Goal: Task Accomplishment & Management: Manage account settings

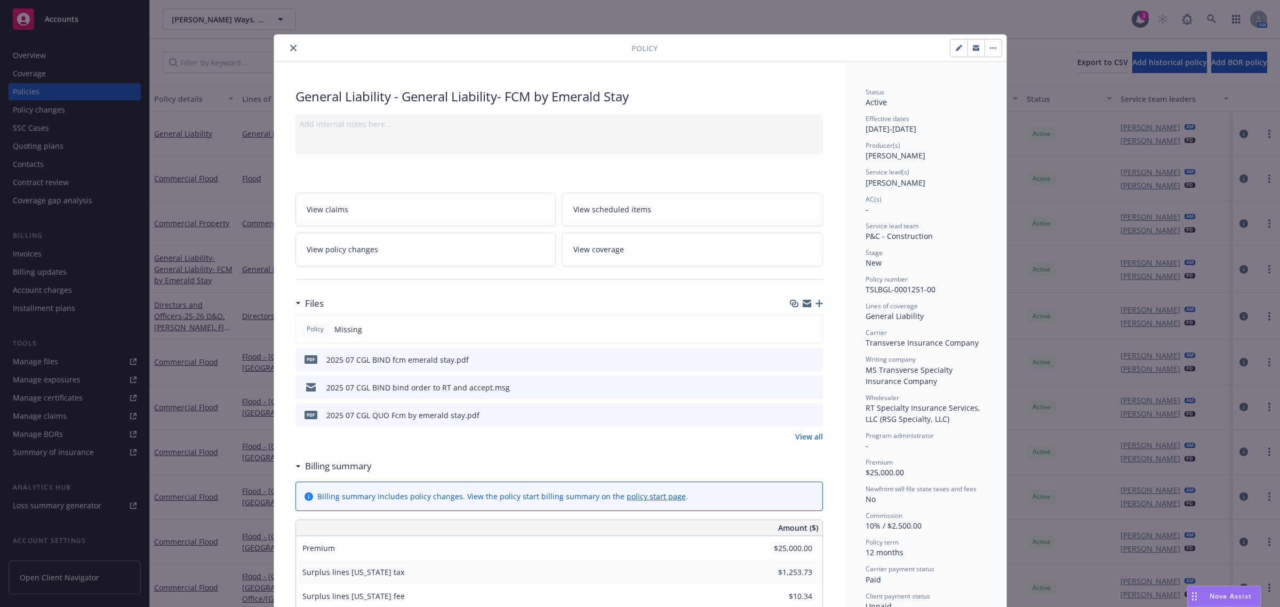
click at [290, 48] on icon "close" at bounding box center [293, 48] width 6 height 6
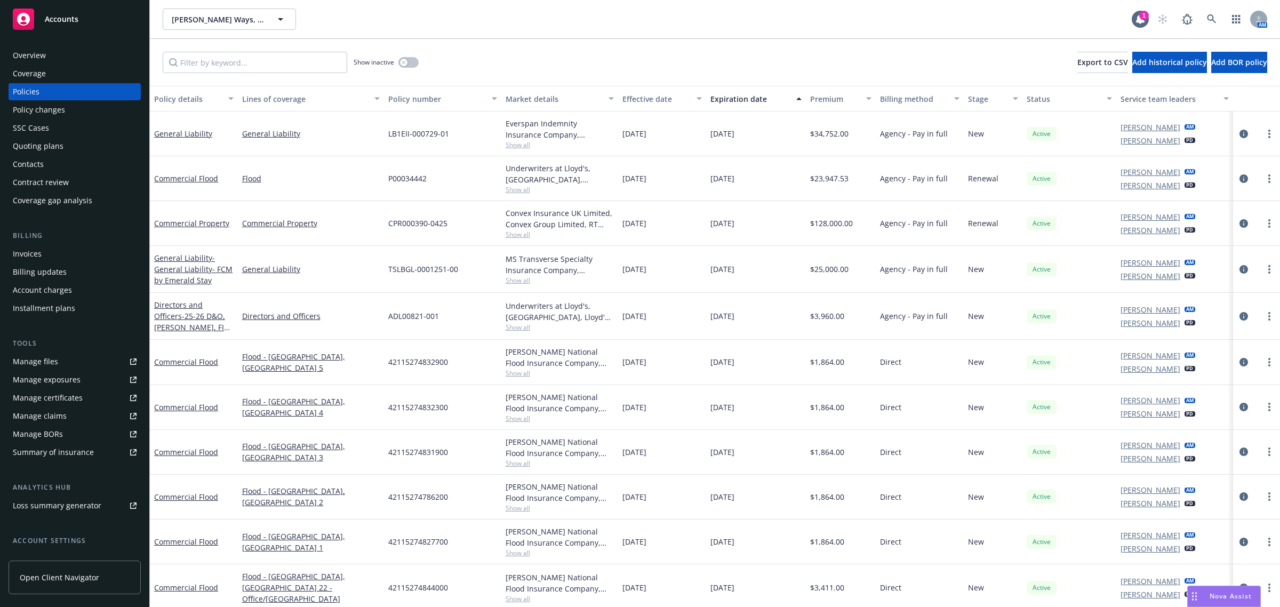
click at [67, 20] on span "Accounts" at bounding box center [62, 19] width 34 height 9
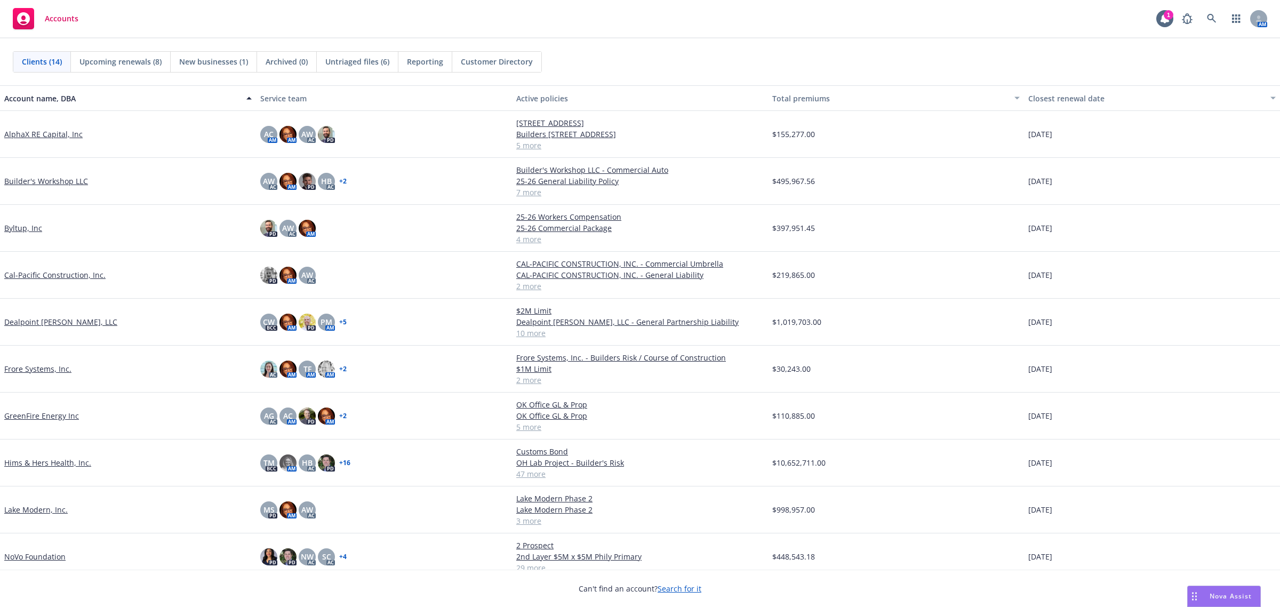
click at [45, 136] on link "AlphaX RE Capital, Inc" at bounding box center [43, 133] width 78 height 11
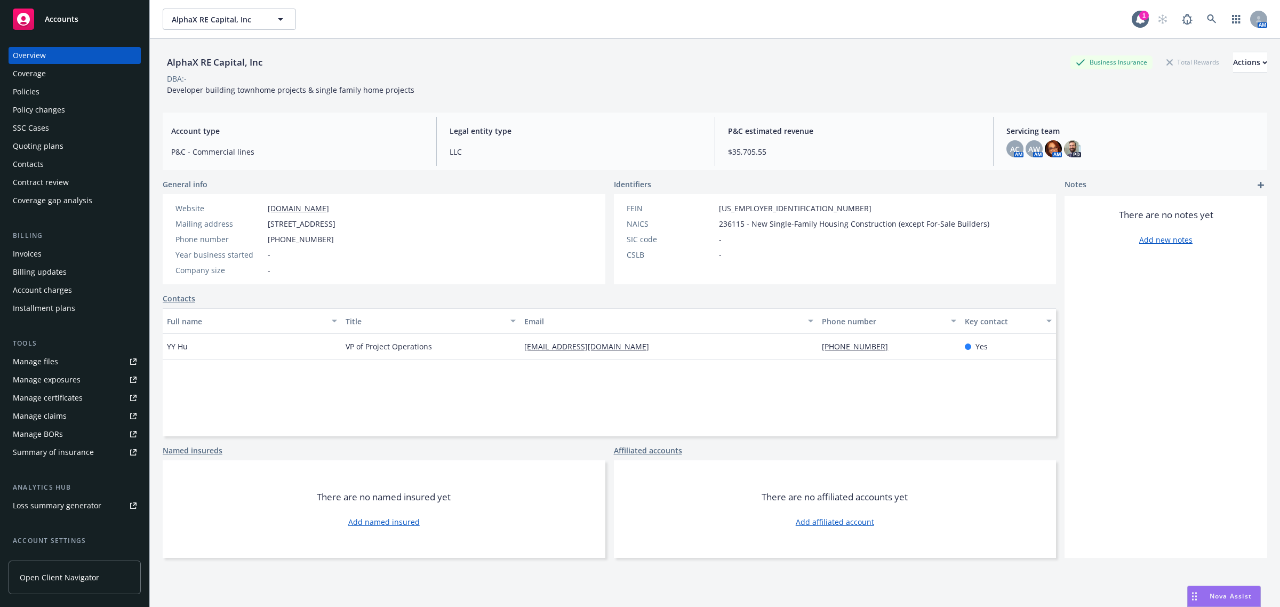
click at [47, 95] on div "Policies" at bounding box center [75, 91] width 124 height 17
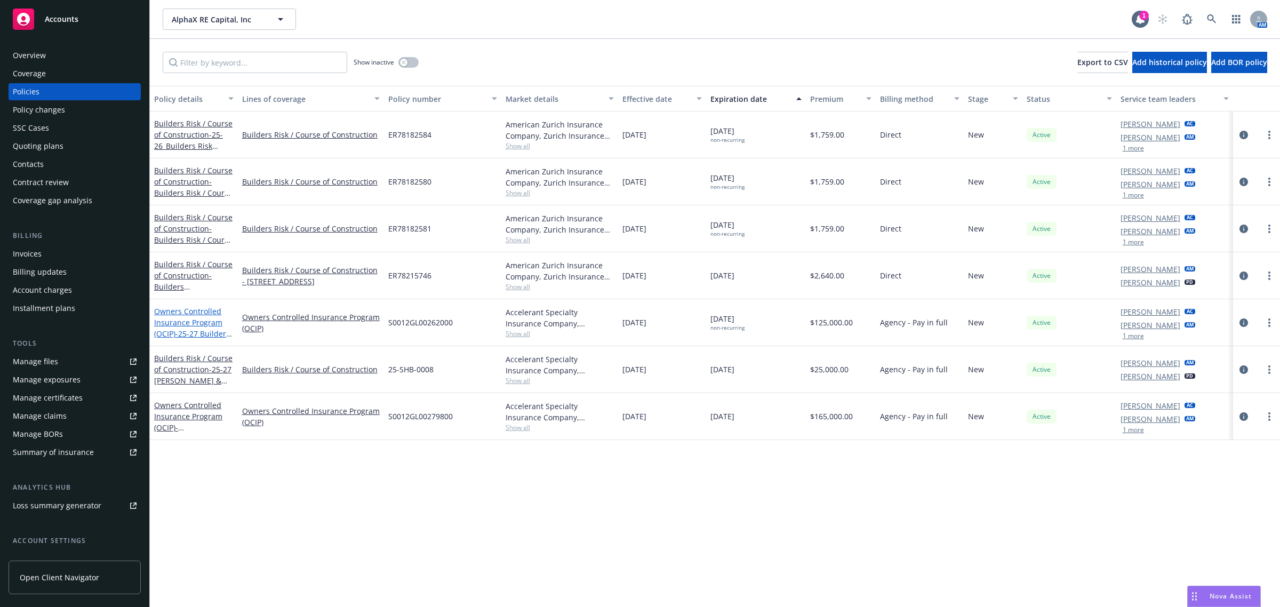
click at [183, 317] on link "Owners Controlled Insurance Program (OCIP) - 25-27 Builders Risk/ Course of Con…" at bounding box center [192, 344] width 76 height 77
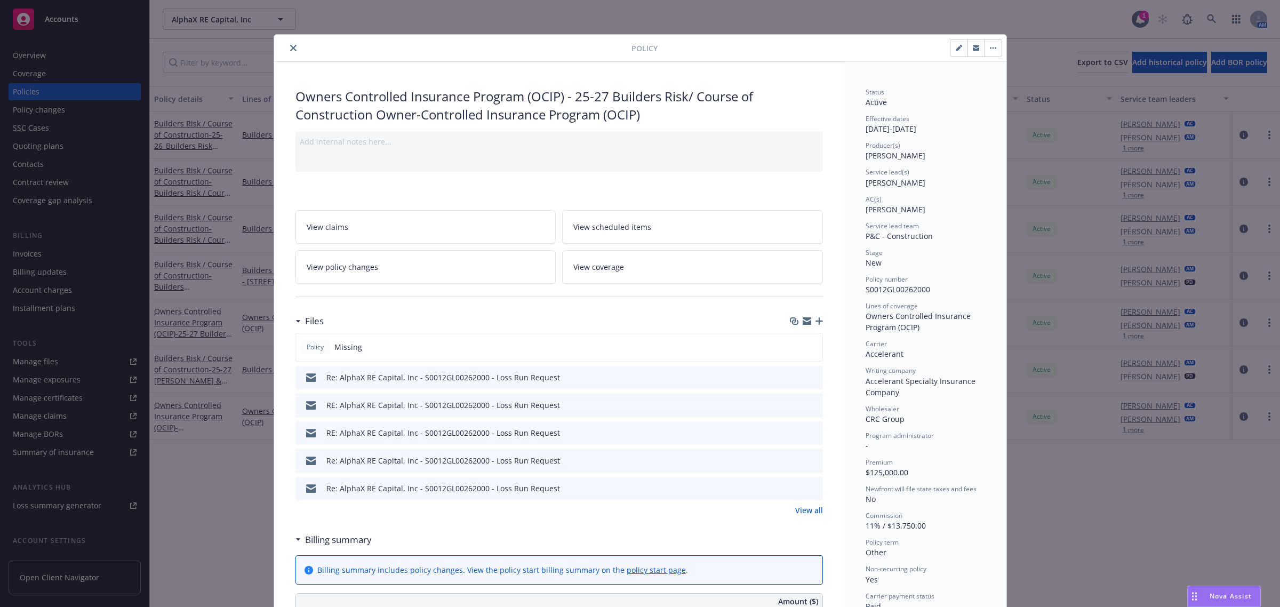
click at [815, 320] on icon "button" at bounding box center [818, 320] width 7 height 7
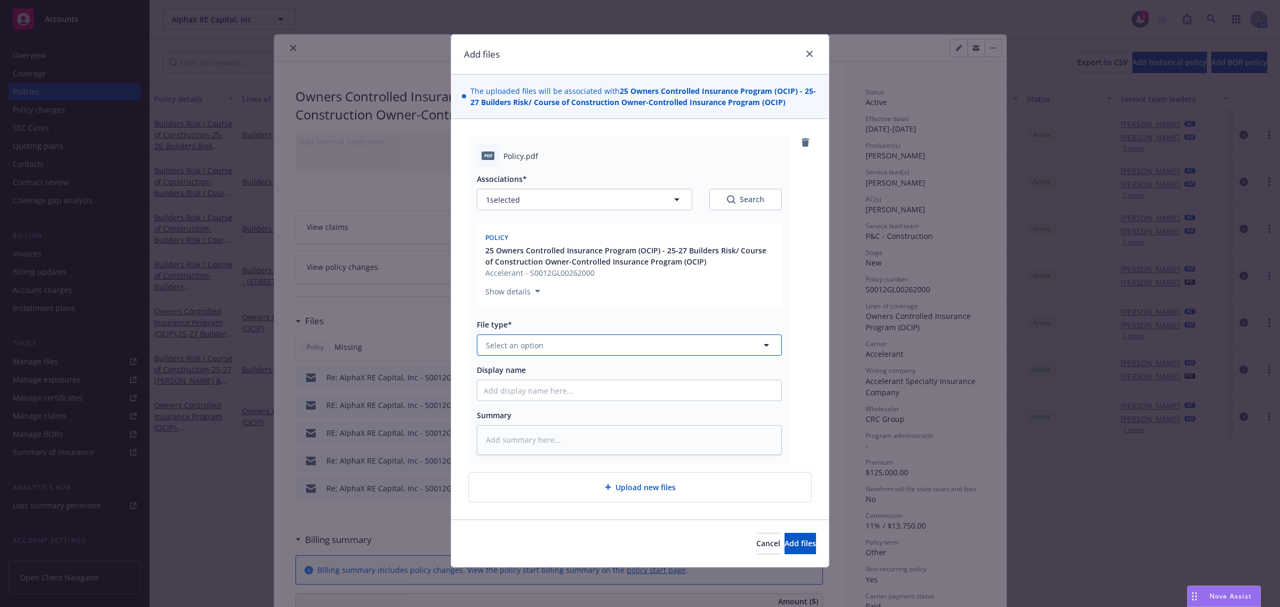
click at [564, 347] on button "Select an option" at bounding box center [629, 344] width 305 height 21
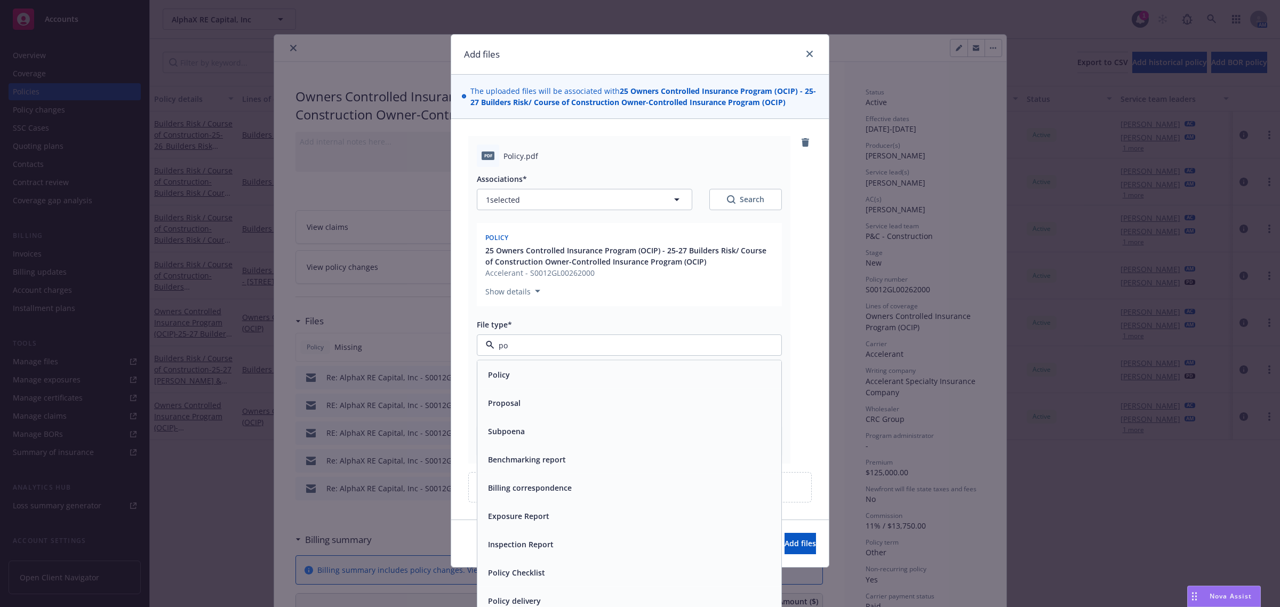
type input "pol"
click at [552, 380] on div "Policy" at bounding box center [629, 374] width 291 height 15
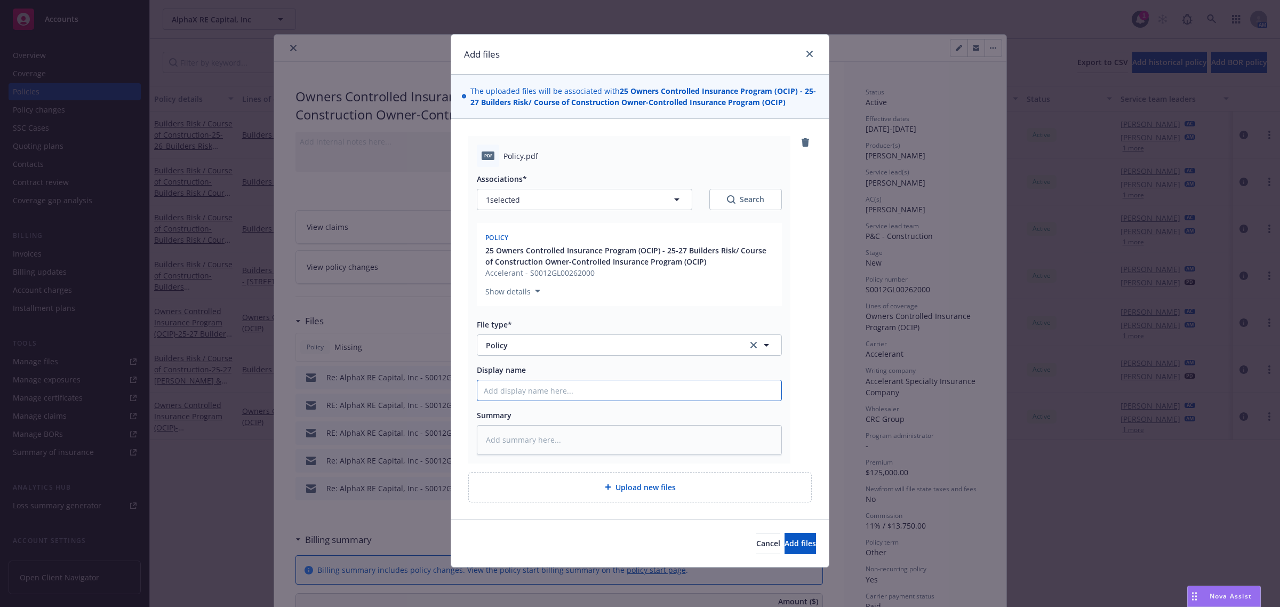
click at [545, 397] on input "Display name" at bounding box center [629, 390] width 304 height 20
type textarea "x"
type input "2"
type textarea "x"
type input "25"
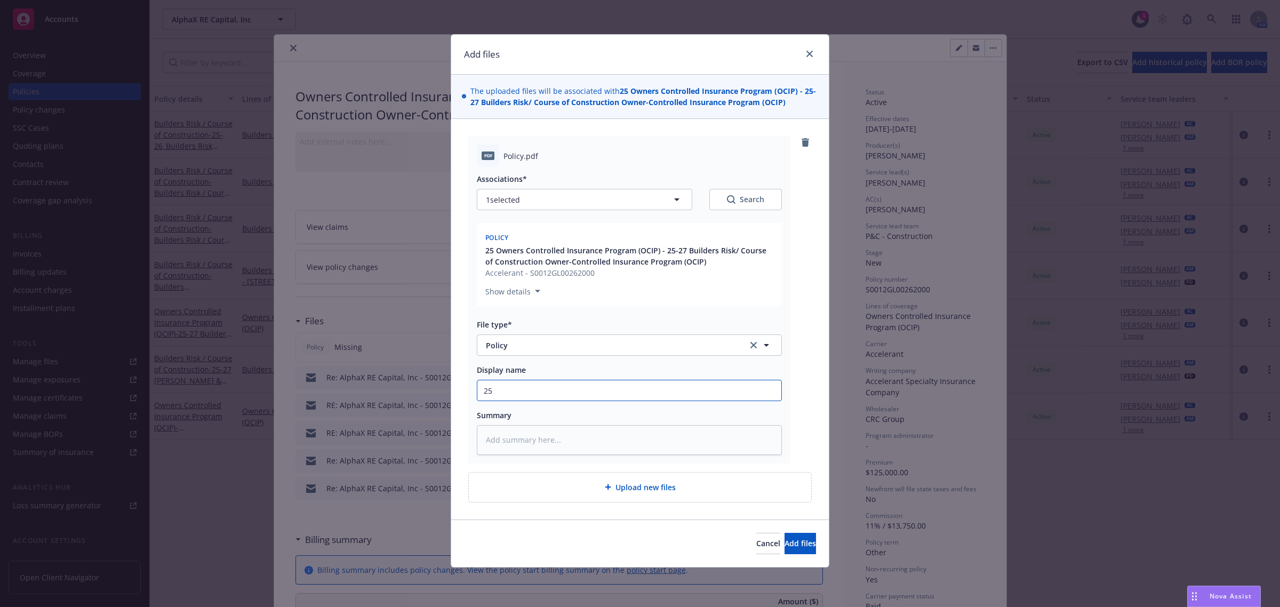
type textarea "x"
type input "25-"
type textarea "x"
type input "25-2"
type textarea "x"
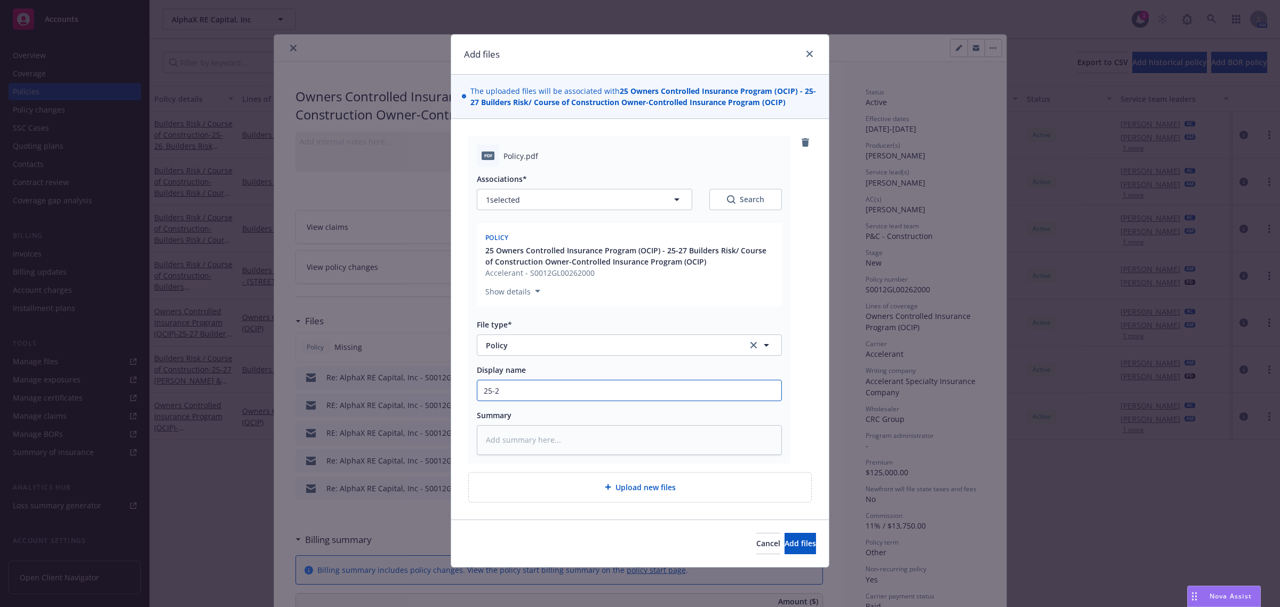
type input "25-26"
type textarea "x"
type input "25-2"
type textarea "x"
type input "25-27"
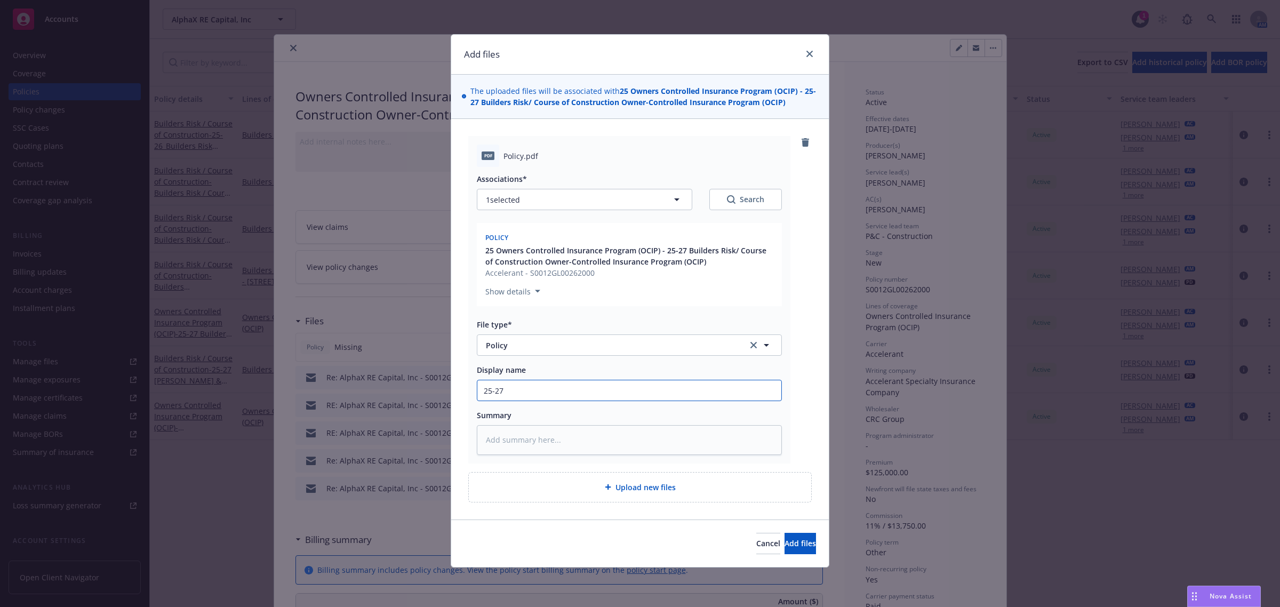
type textarea "x"
type input "25-27"
type textarea "x"
type input "25-27 OC"
type textarea "x"
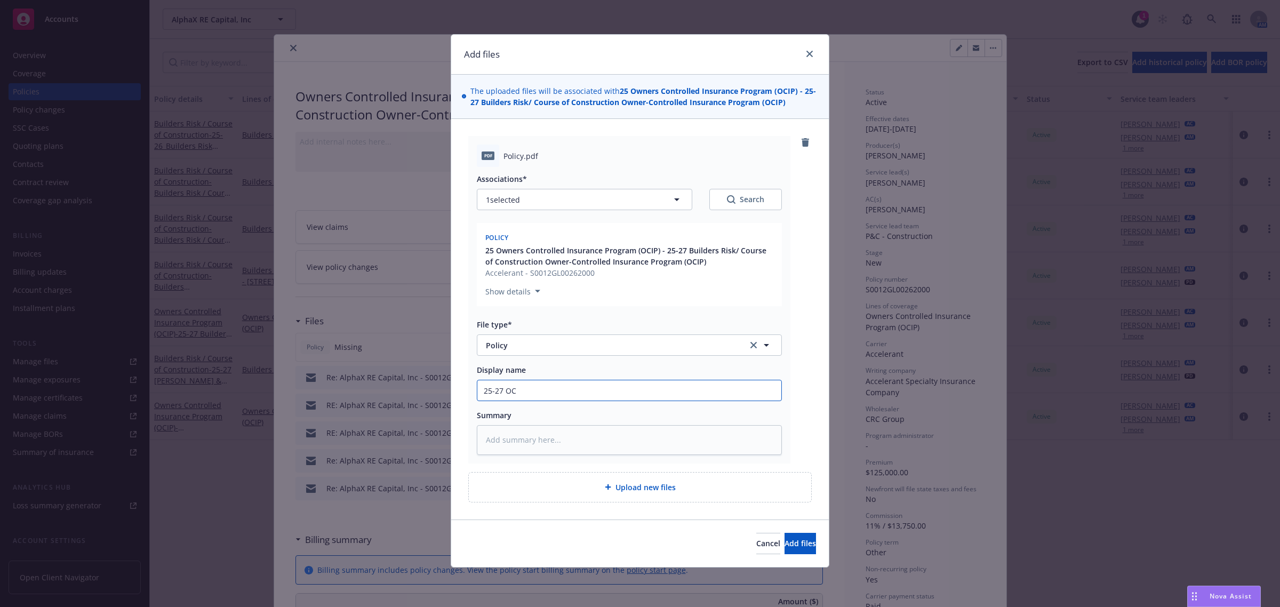
type input "25-27 OCI"
type textarea "x"
type input "25-27 OCIP"
type textarea "x"
type input "25-27 OCIP"
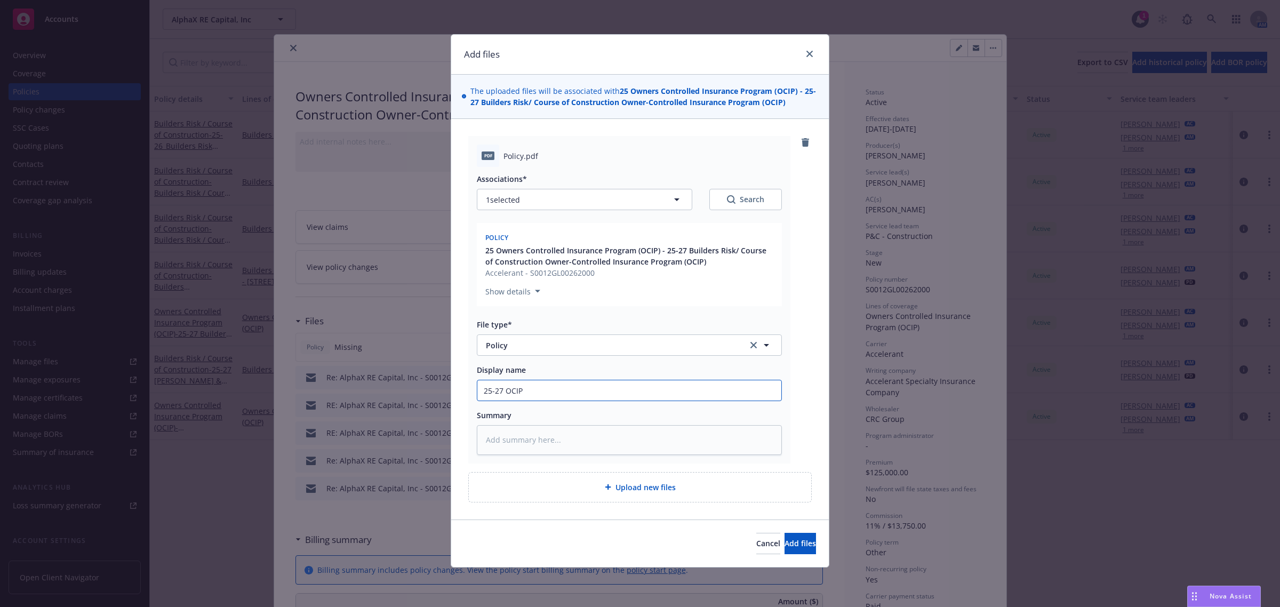
type textarea "x"
type input "25-27 OCIP P"
type textarea "x"
type input "25-27 OCIP Po"
type textarea "x"
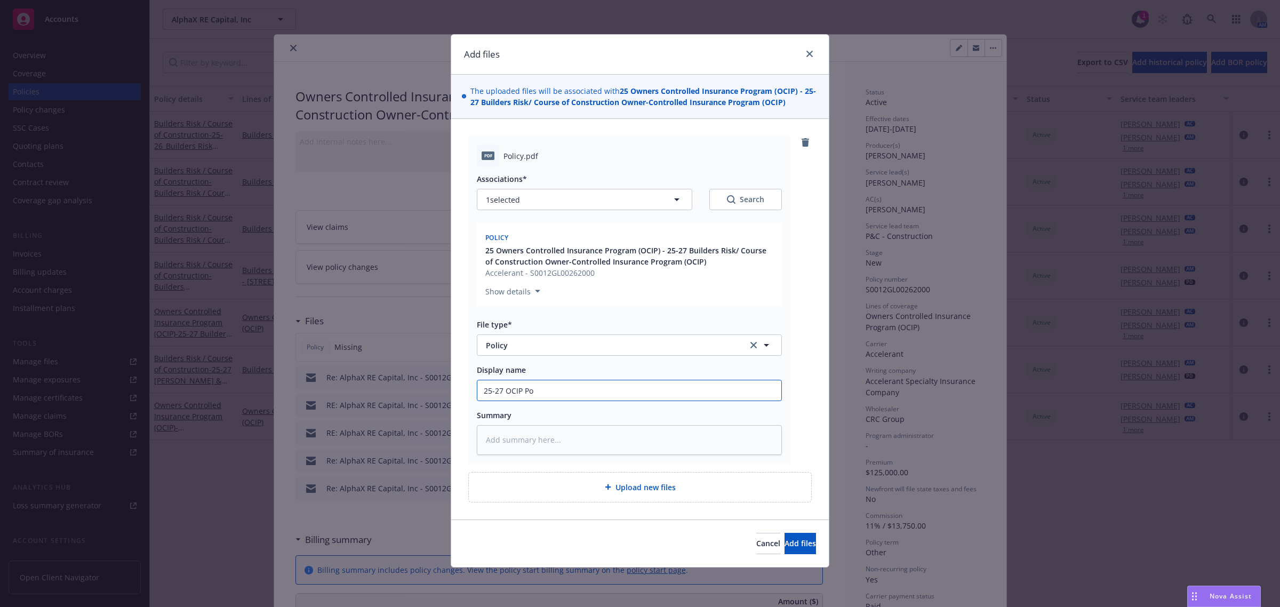
type input "25-27 OCIP Pol"
type textarea "x"
type input "25-27 OCIP Poli"
type textarea "x"
type input "25-27 OCIP Polic"
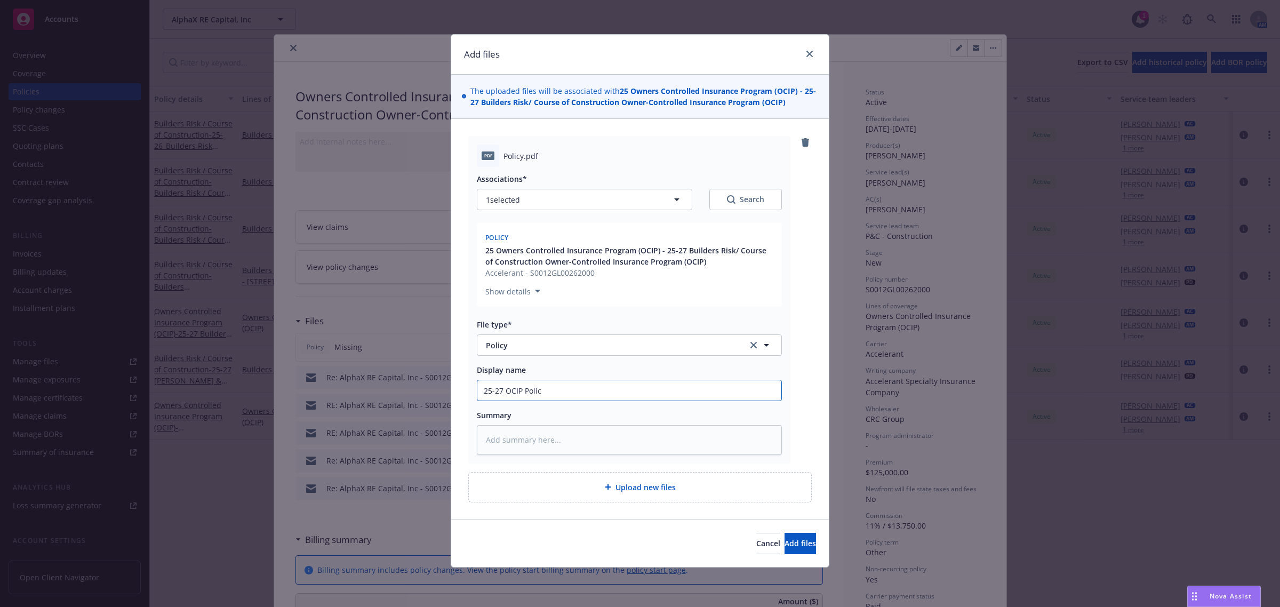
type textarea "x"
type input "25-27 OCIP Policy"
click at [562, 388] on input "25-27 OCIP Policy" at bounding box center [629, 390] width 304 height 20
type textarea "x"
type input "25-27 OCIP Policy"
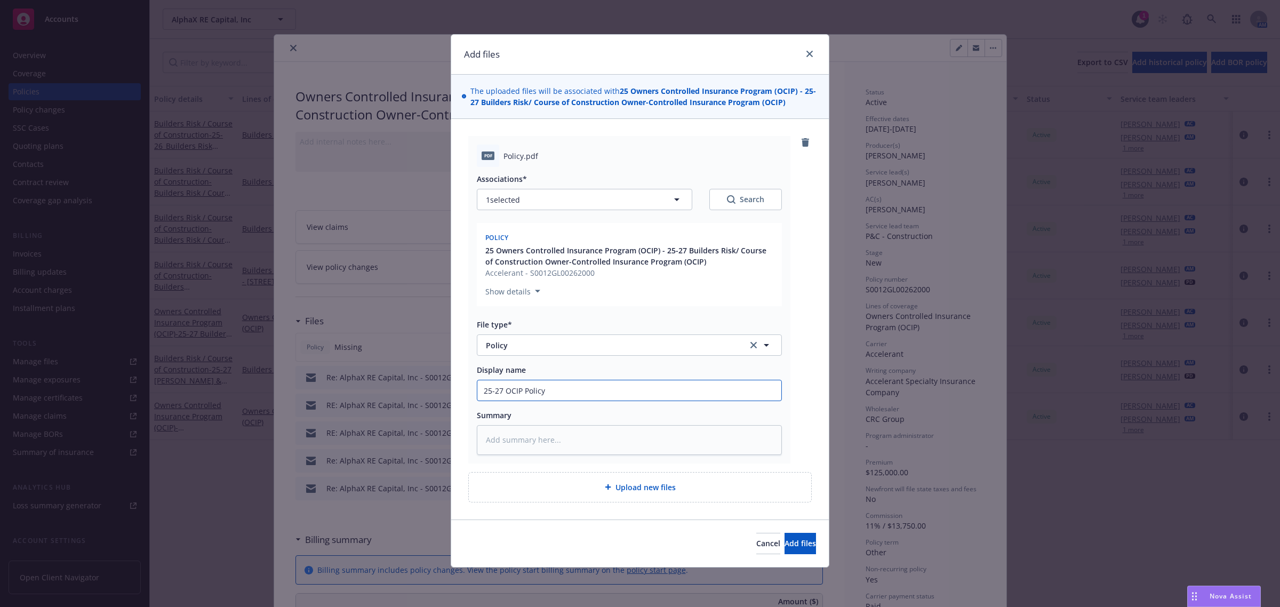
type textarea "x"
type input "25-27 OCIP Policy -"
type textarea "x"
type input "25-27 OCIP Policy -"
paste input "AlphaMcClellan LLC / S0012GL00262000"
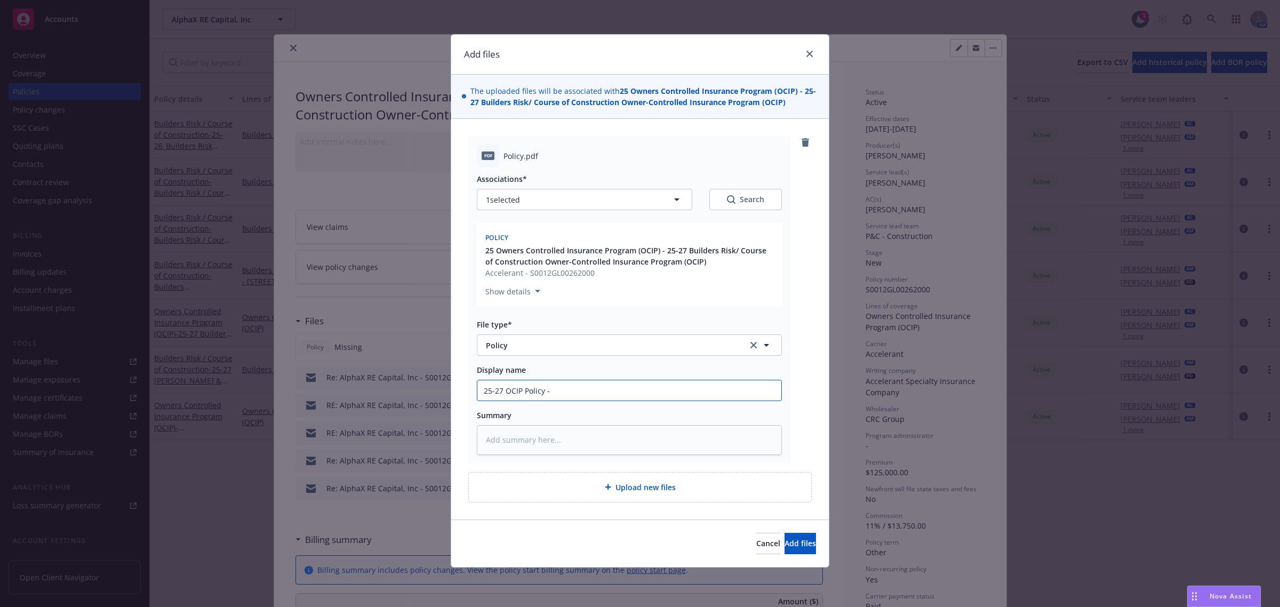
type textarea "x"
type input "25-27 OCIP Policy - AlphaMcClellan LLC / S0012GL00262000"
click at [787, 542] on span "Add files" at bounding box center [799, 543] width 31 height 10
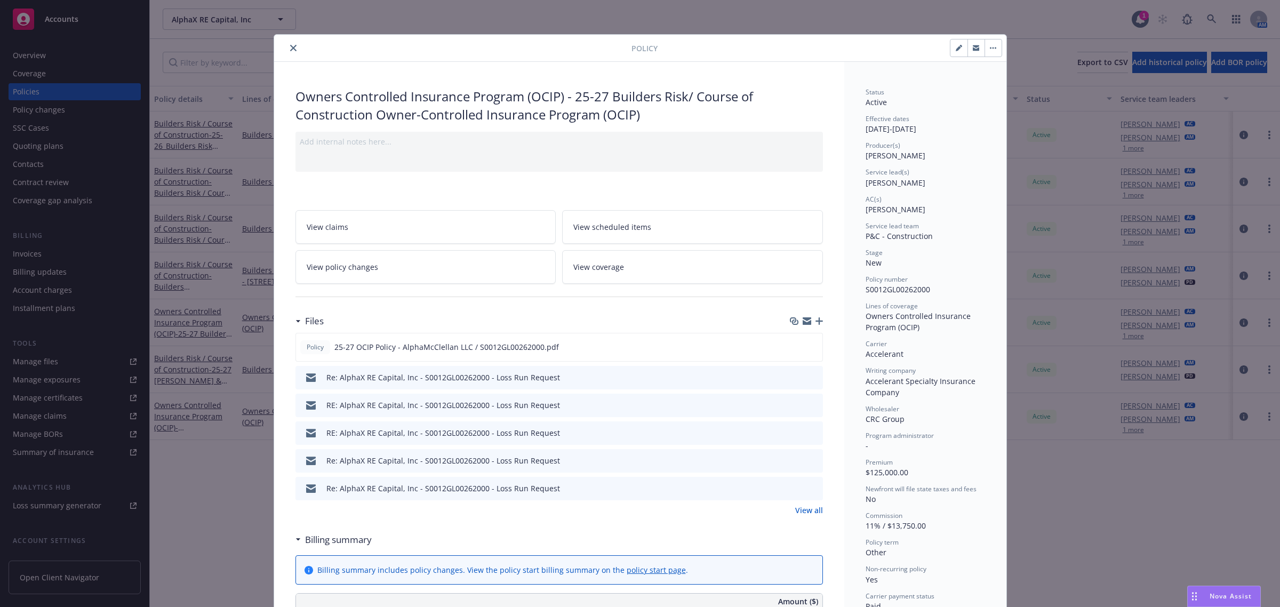
click at [290, 49] on icon "close" at bounding box center [293, 48] width 6 height 6
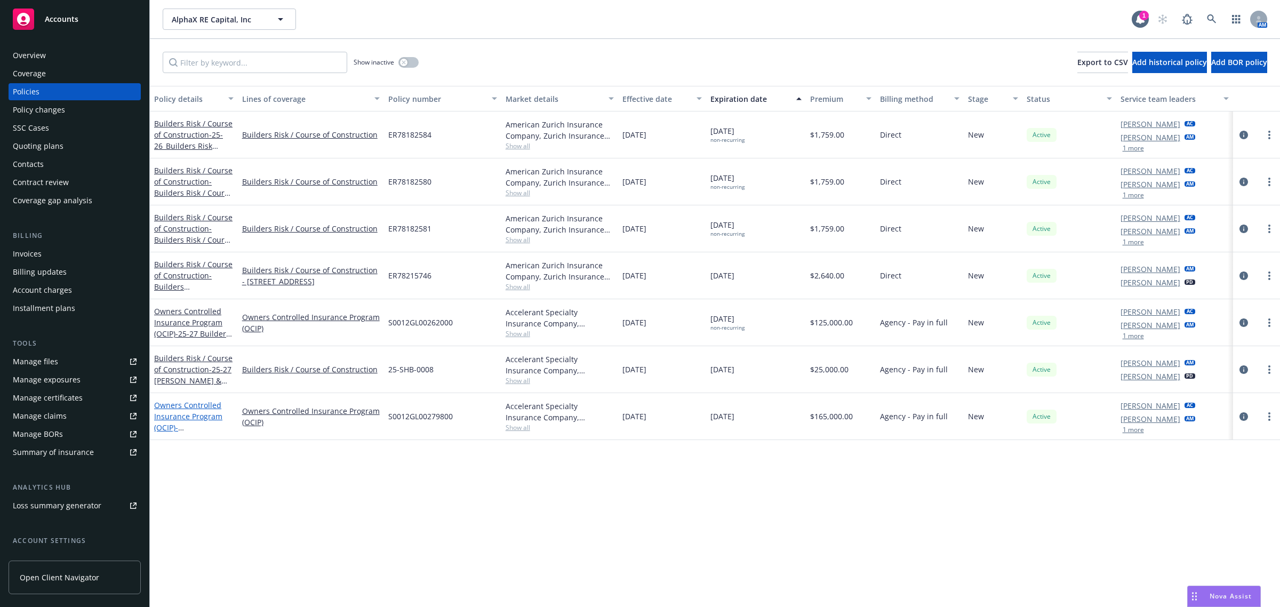
click at [187, 408] on link "Owners Controlled Insurance Program (OCIP) - [STREET_ADDRESS]" at bounding box center [188, 422] width 68 height 44
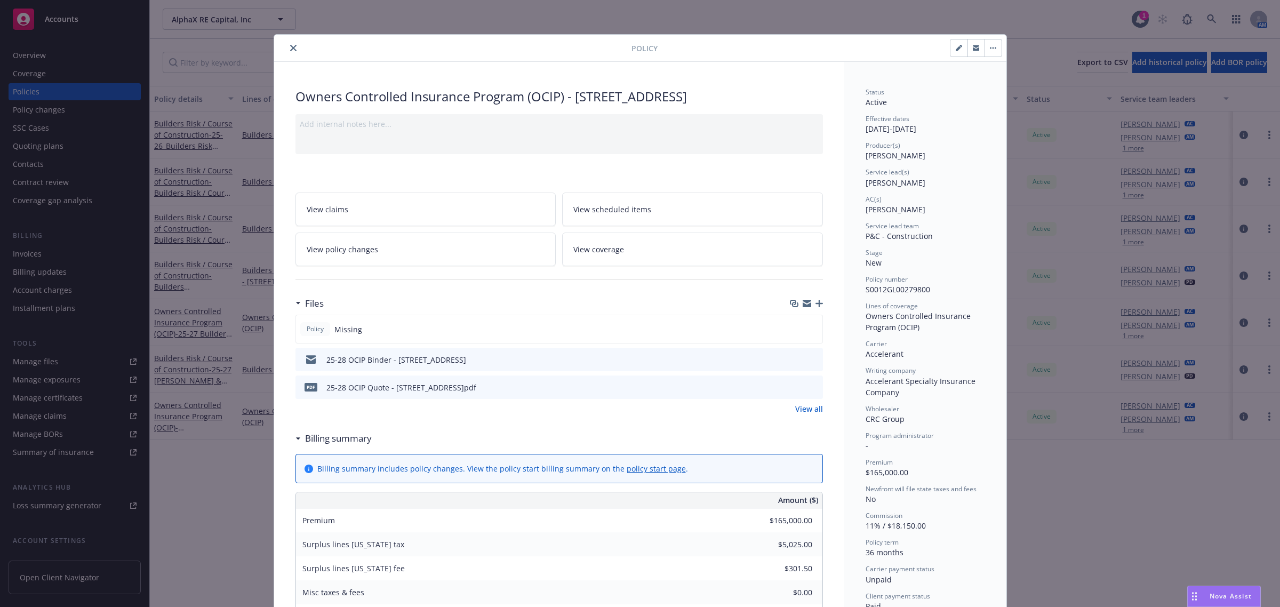
click at [815, 304] on icon "button" at bounding box center [818, 303] width 7 height 7
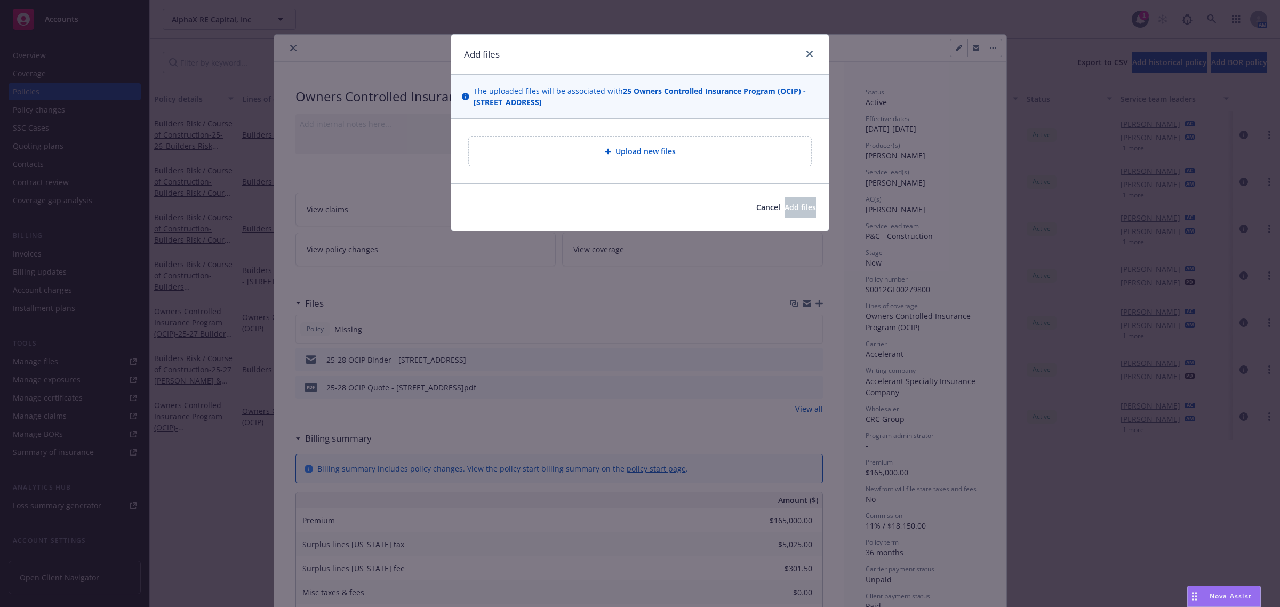
click at [640, 142] on div "Upload new files" at bounding box center [640, 150] width 342 height 29
type textarea "x"
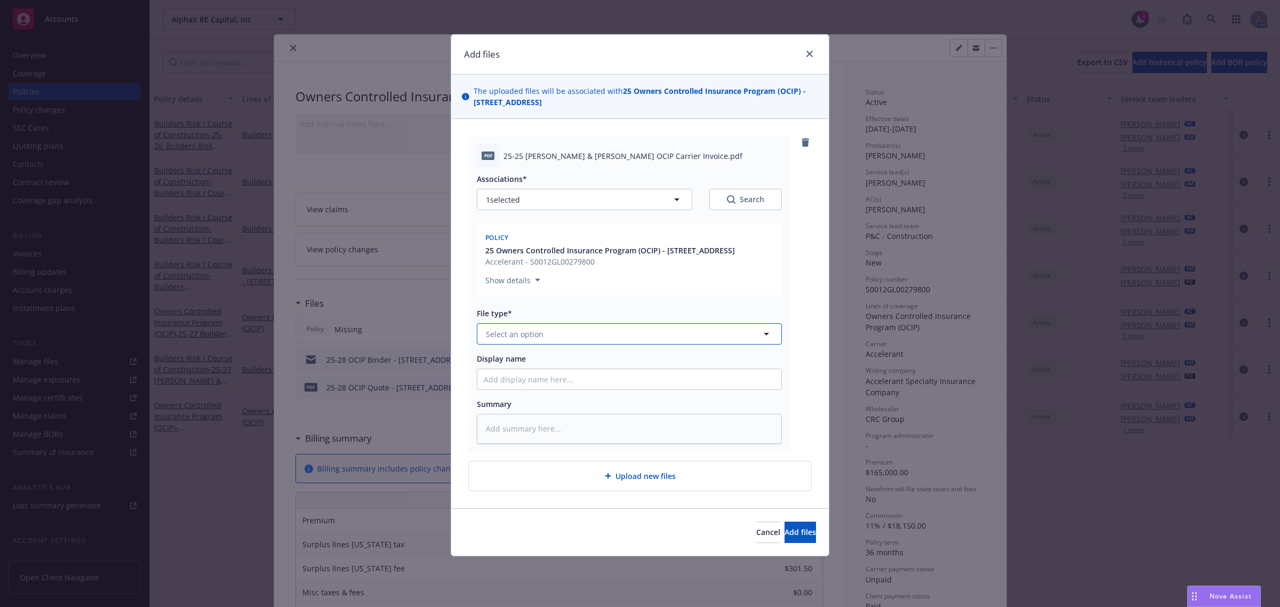
click at [544, 333] on button "Select an option" at bounding box center [629, 333] width 305 height 21
type input "invoi"
click at [543, 395] on span "Invoice - Third Party" at bounding box center [525, 391] width 74 height 11
click at [585, 379] on input "Display name" at bounding box center [629, 379] width 304 height 20
paste input "AlphaMcClellan LLC / S0012GL00262000"
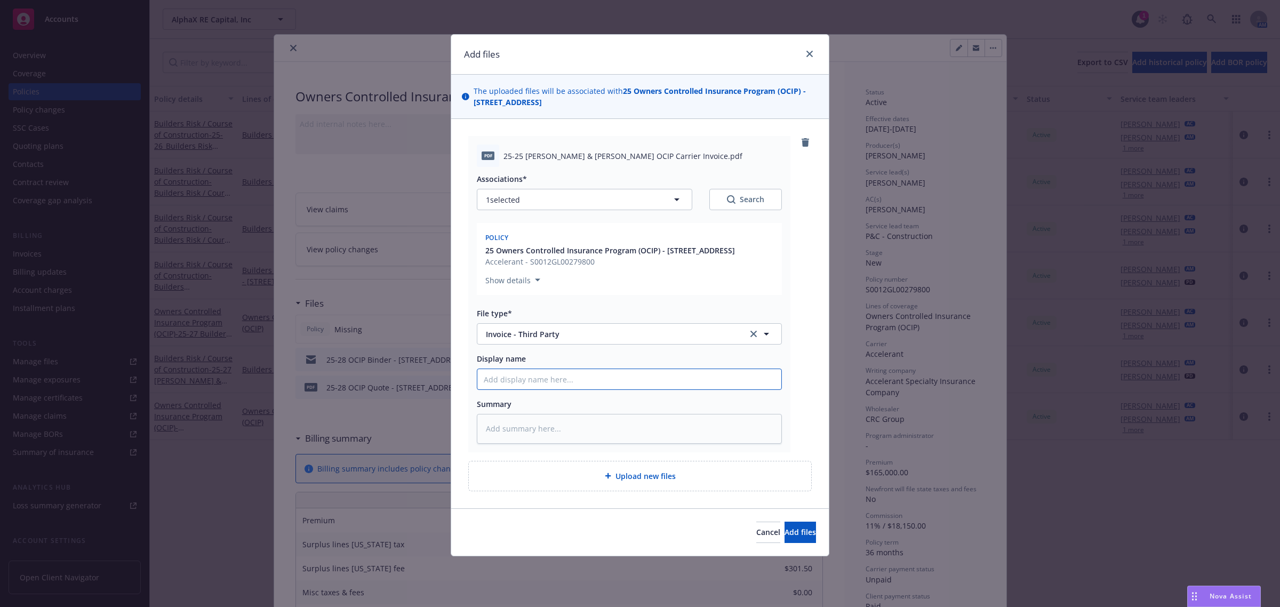
type textarea "x"
type input "AlphaMcClellan LLC / S0012GL00262000"
drag, startPoint x: 659, startPoint y: 381, endPoint x: 29, endPoint y: 355, distance: 630.2
click at [29, 355] on div "Add files The uploaded files will be associated with 25 Owners Controlled Insur…" at bounding box center [640, 303] width 1280 height 607
type textarea "x"
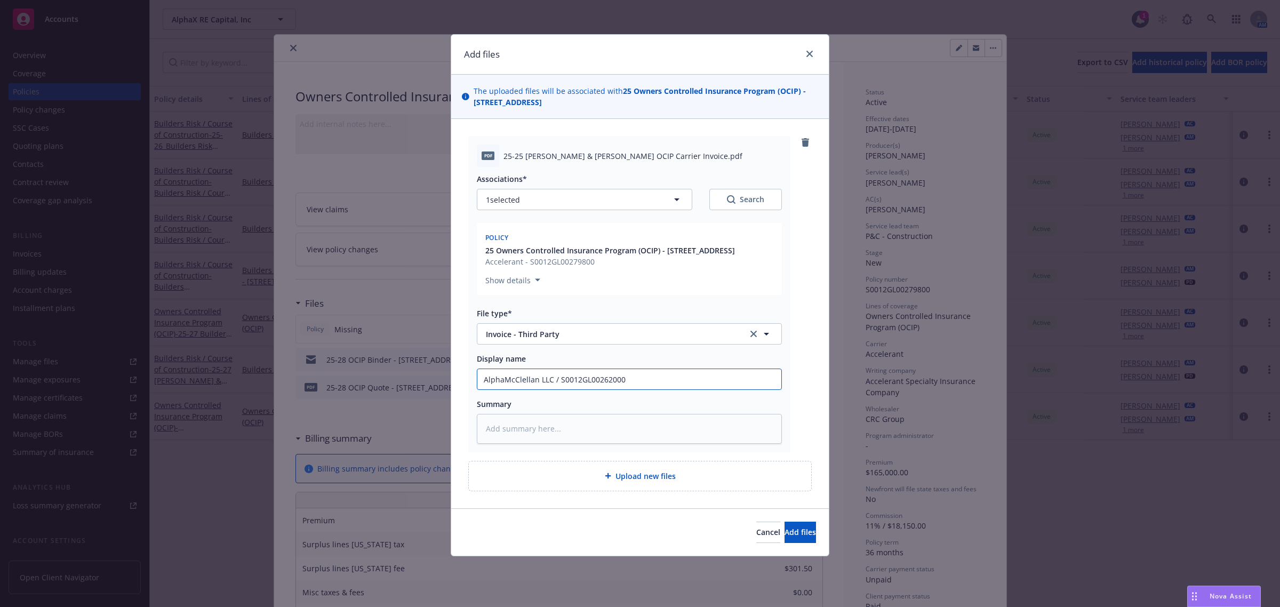
type input "2"
type textarea "x"
type input "25"
type textarea "x"
type input "25-2"
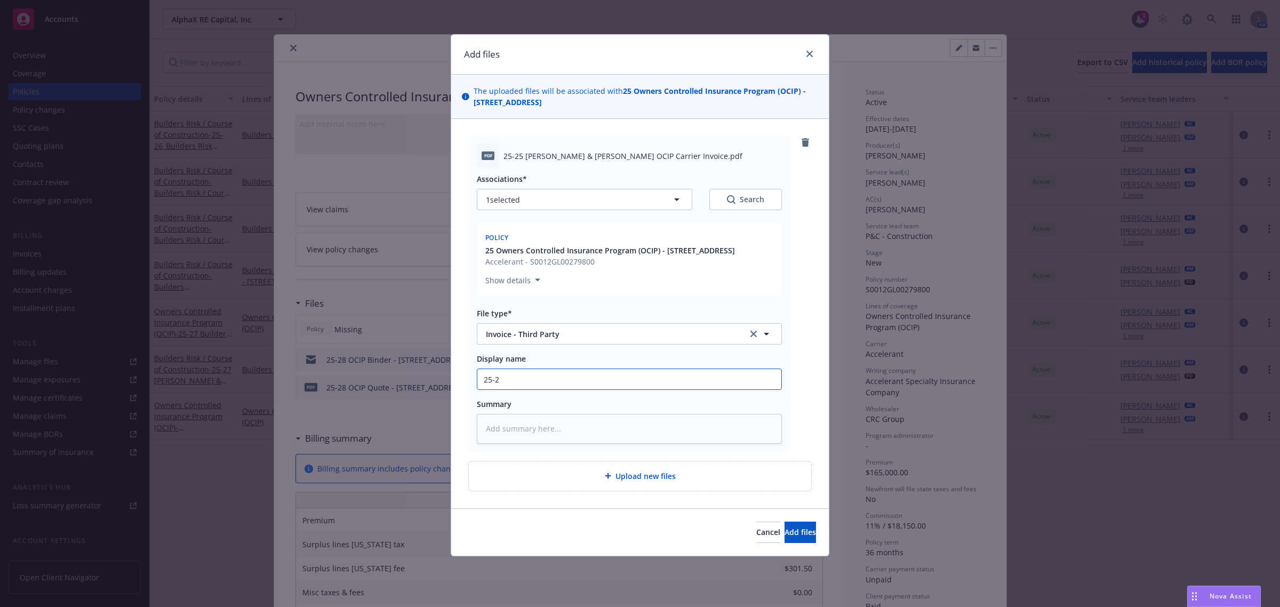
type textarea "x"
type input "25-23"
type textarea "x"
type input "25-2"
type textarea "x"
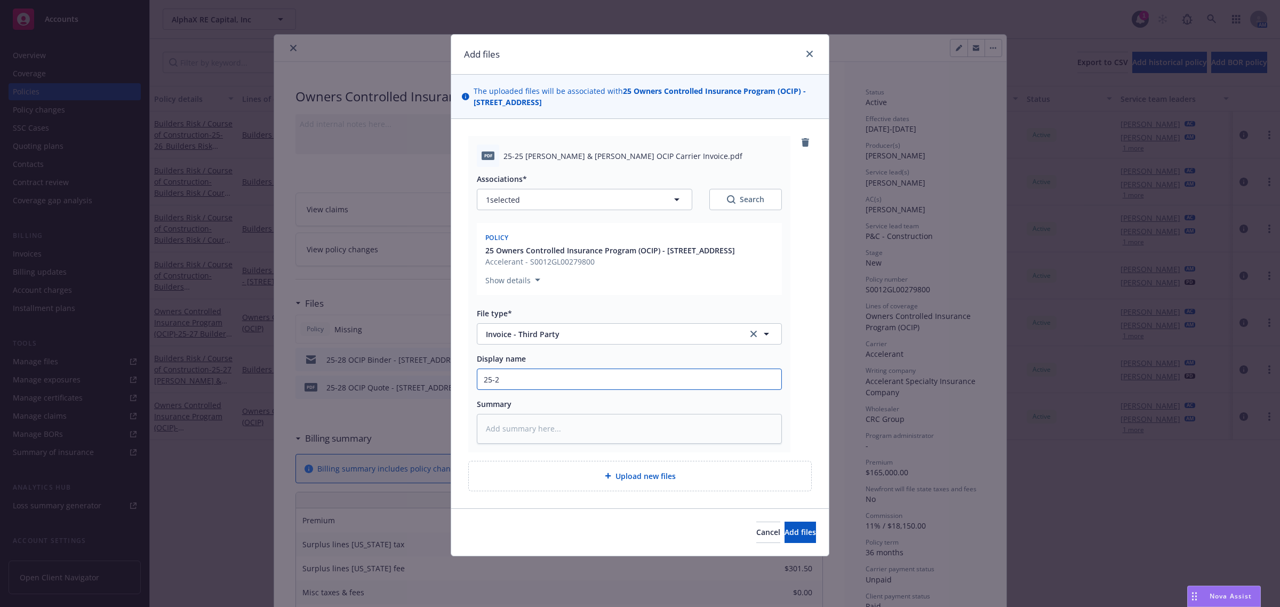
type input "25-27"
type textarea "x"
type input "25-27"
type textarea "x"
type input "25-27 O"
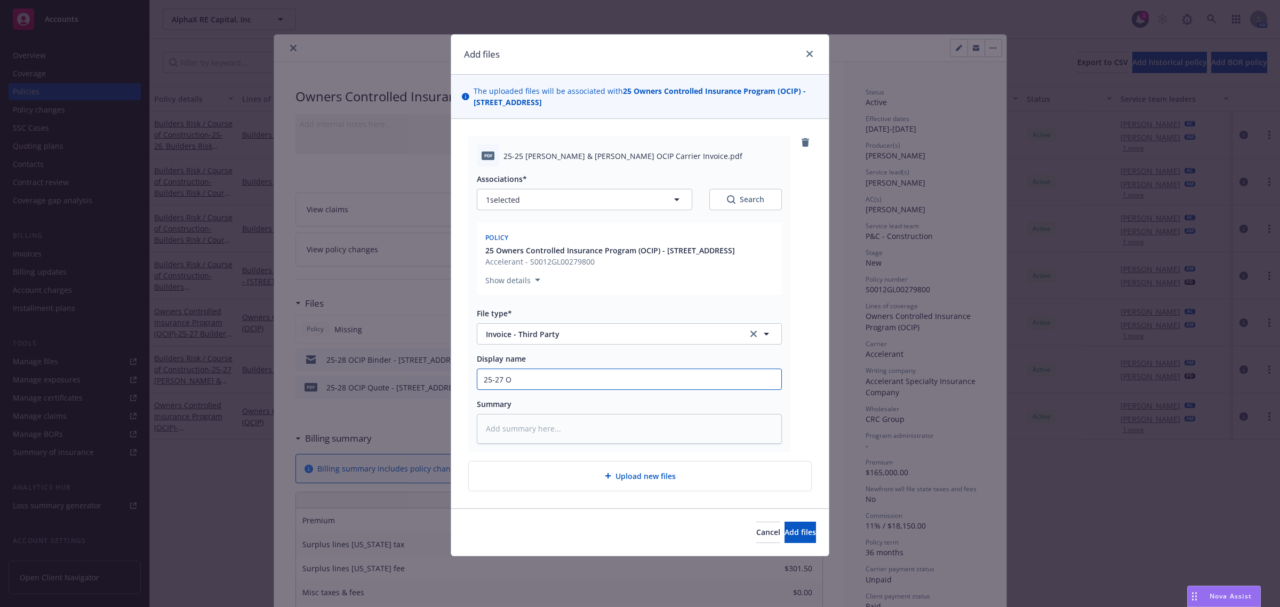
type textarea "x"
type input "25-27 OC"
type textarea "x"
type input "25-27 OCI"
type textarea "x"
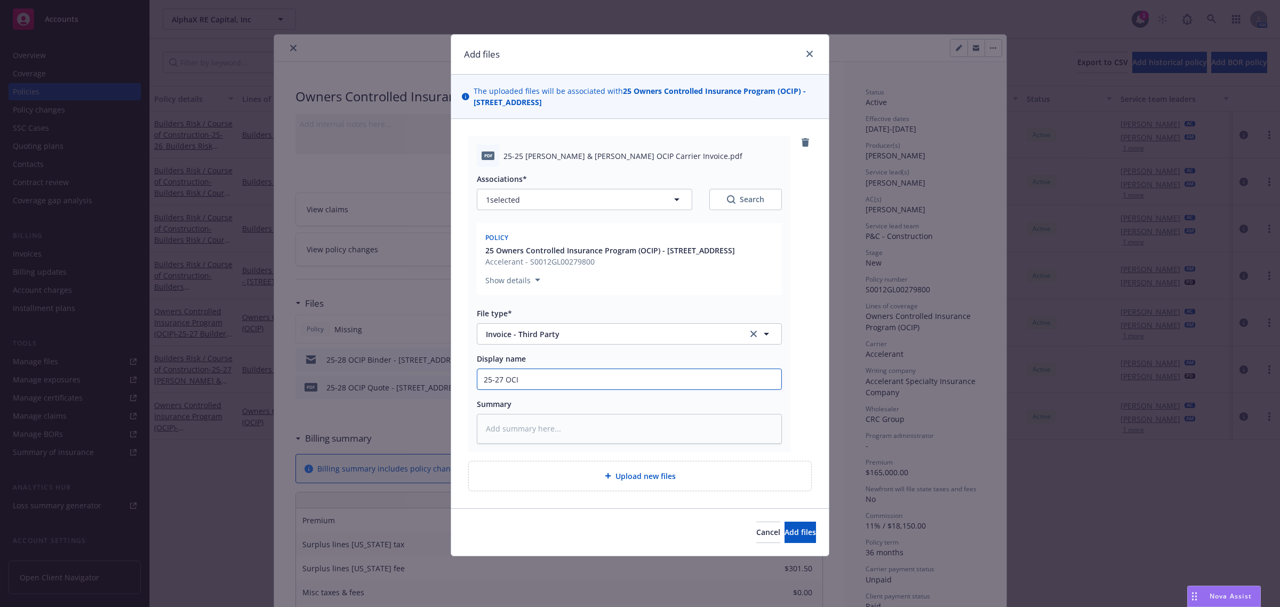
type input "25-27 OCIP"
type textarea "x"
type input "25-27 OCIP"
type textarea "x"
type input "25-27 OCIP C"
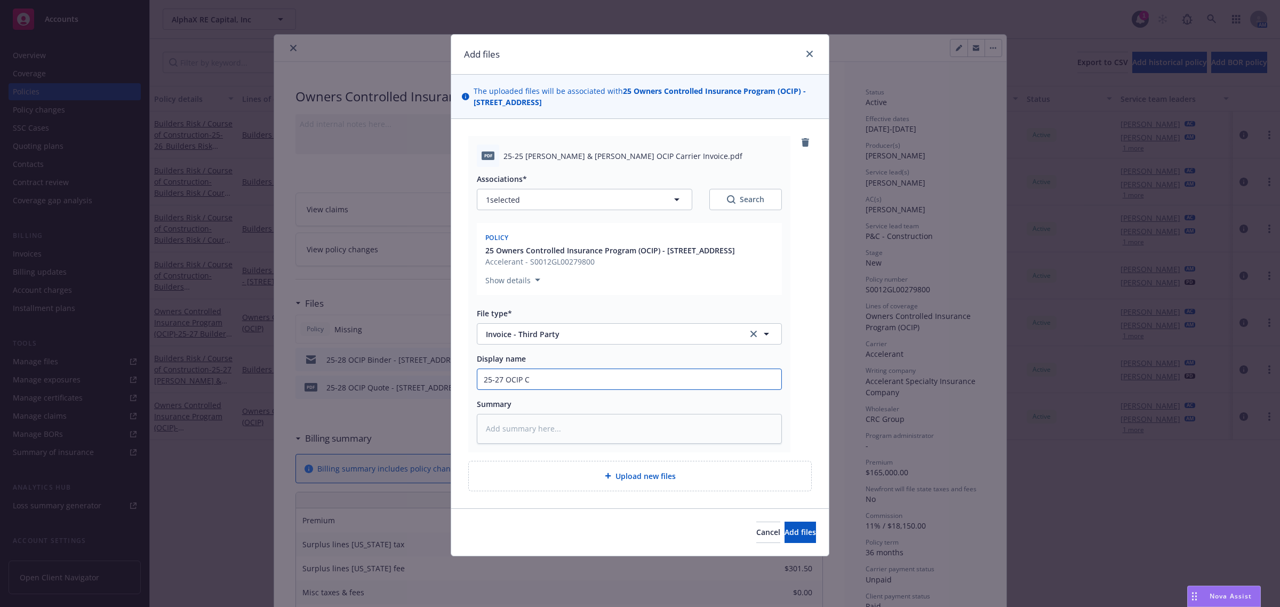
type textarea "x"
type input "25-27 OCIP Ca"
type textarea "x"
type input "25-27 OCIP Car"
type textarea "x"
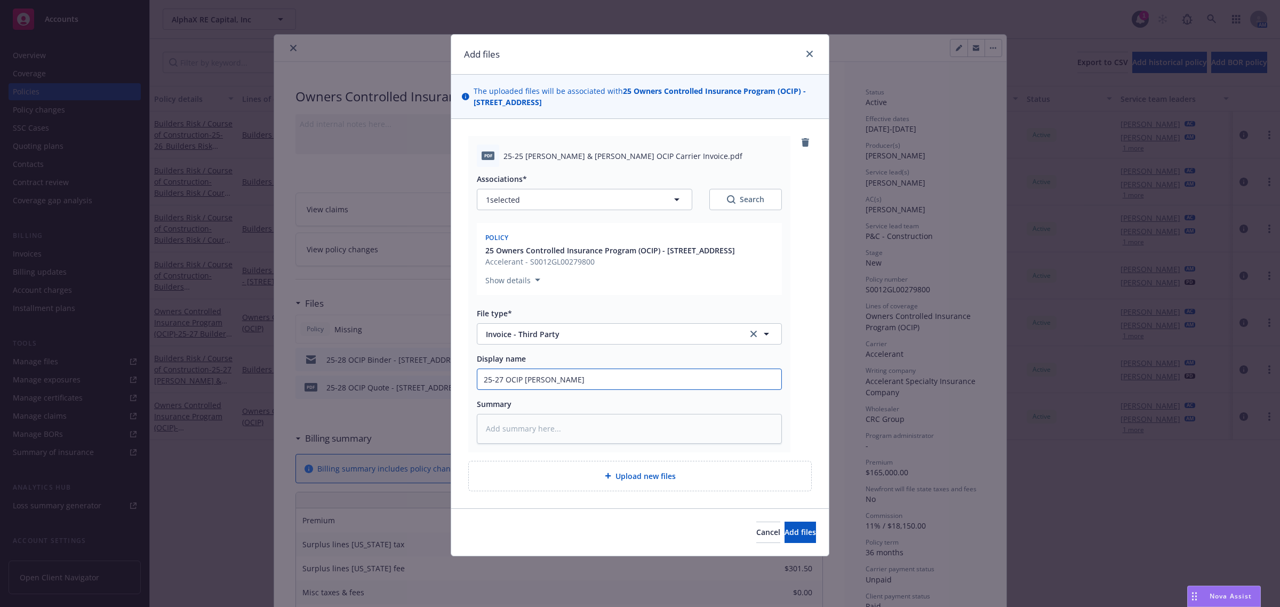
type input "25-27 OCIP [PERSON_NAME]"
type textarea "x"
type input "25-27 OCIP [PERSON_NAME]"
type textarea "x"
type input "25-27 OCIP Carrier"
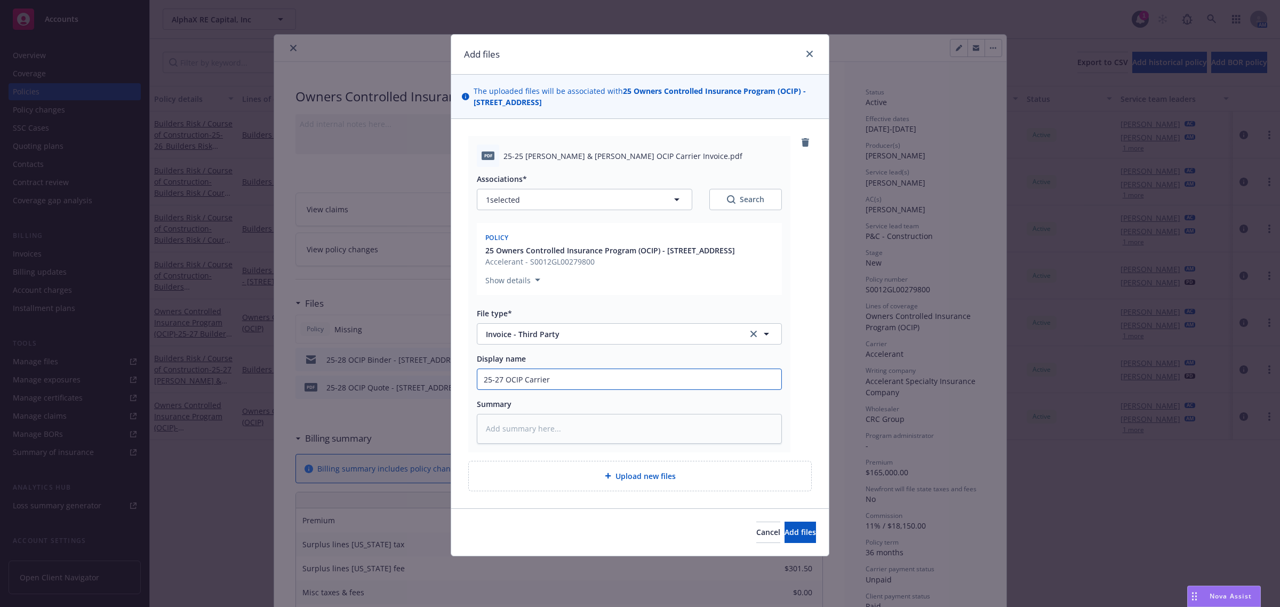
type textarea "x"
type input "25-27 OCIP Carrier"
type textarea "x"
type input "25-27 OCIP Carrier IN"
type textarea "x"
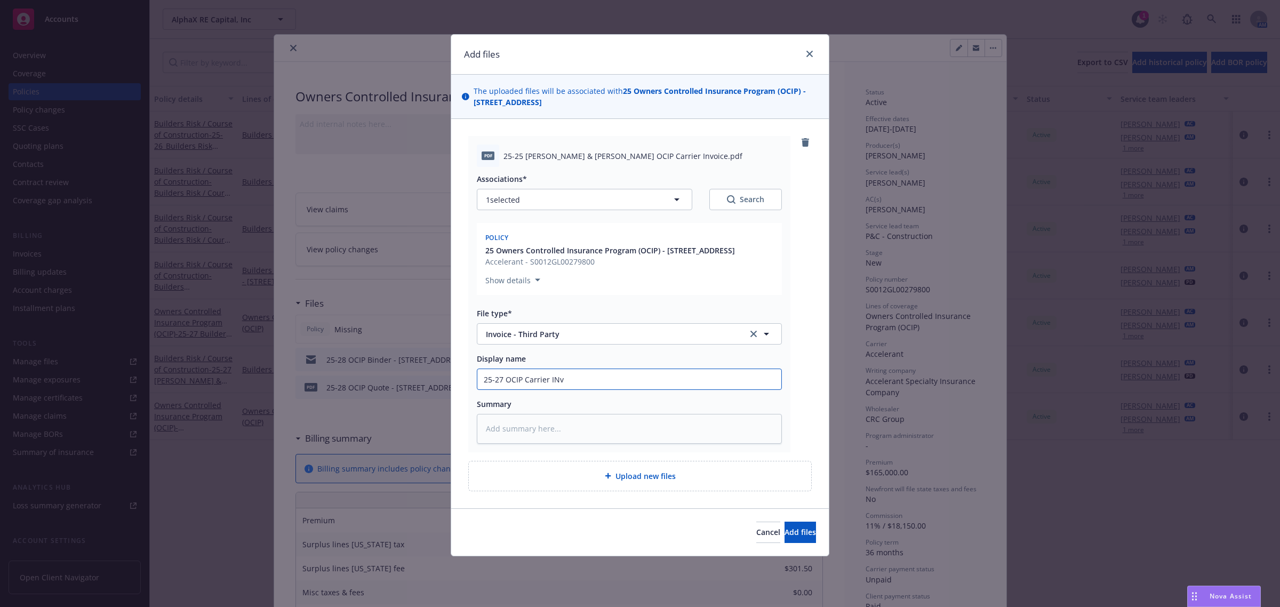
type input "25-27 OCIP Carrier INvo"
type textarea "x"
type input "25-27 OCIP Carrier INvoi"
type textarea "x"
type input "25-27 OCIP Carrier INvoic"
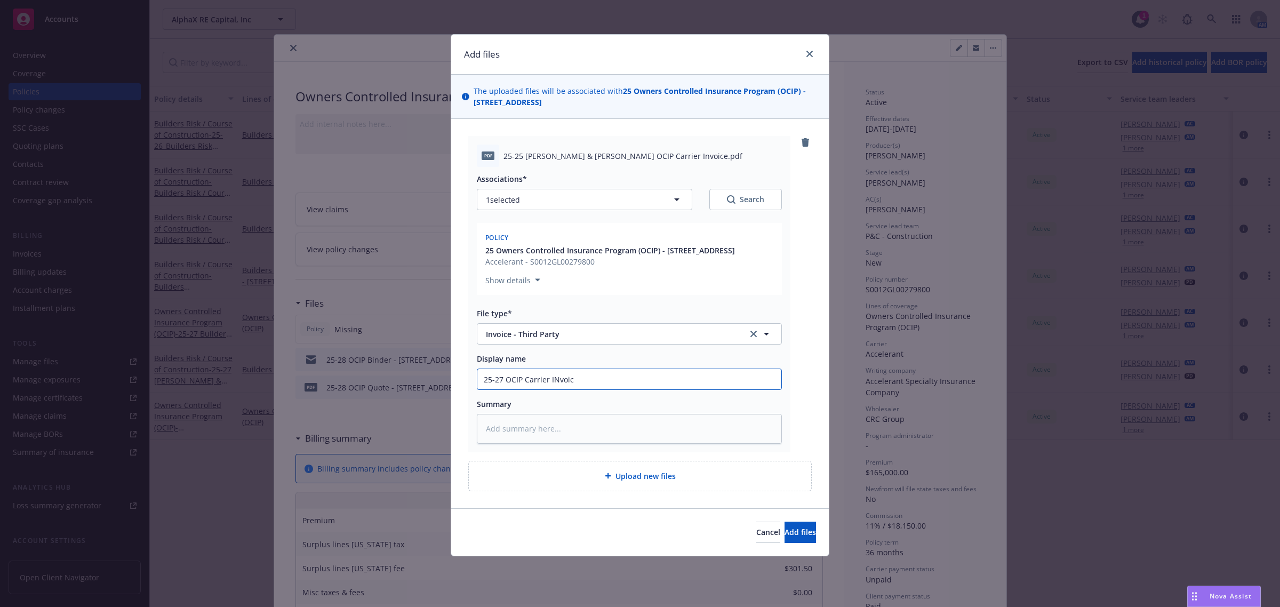
type textarea "x"
type input "25-27 OCIP Carrier INvoice"
type textarea "x"
type input "25-27 OCIP Carrier Invoice"
click at [784, 530] on span "Add files" at bounding box center [799, 532] width 31 height 10
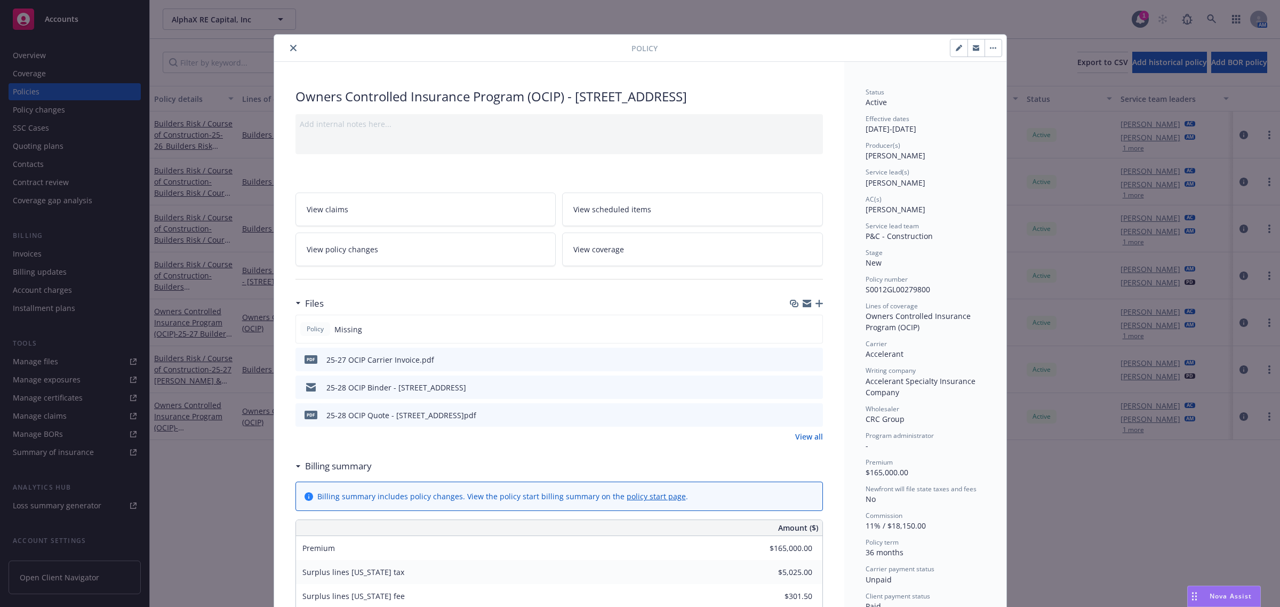
click at [290, 49] on icon "close" at bounding box center [293, 48] width 6 height 6
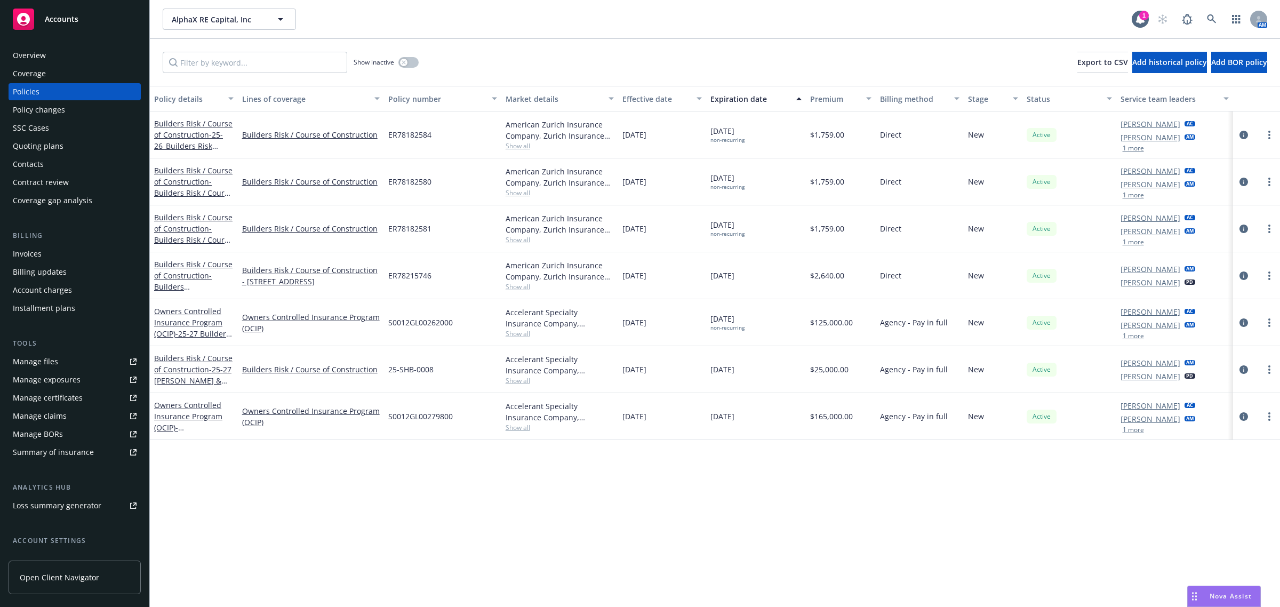
click at [81, 14] on div "Accounts" at bounding box center [75, 19] width 124 height 21
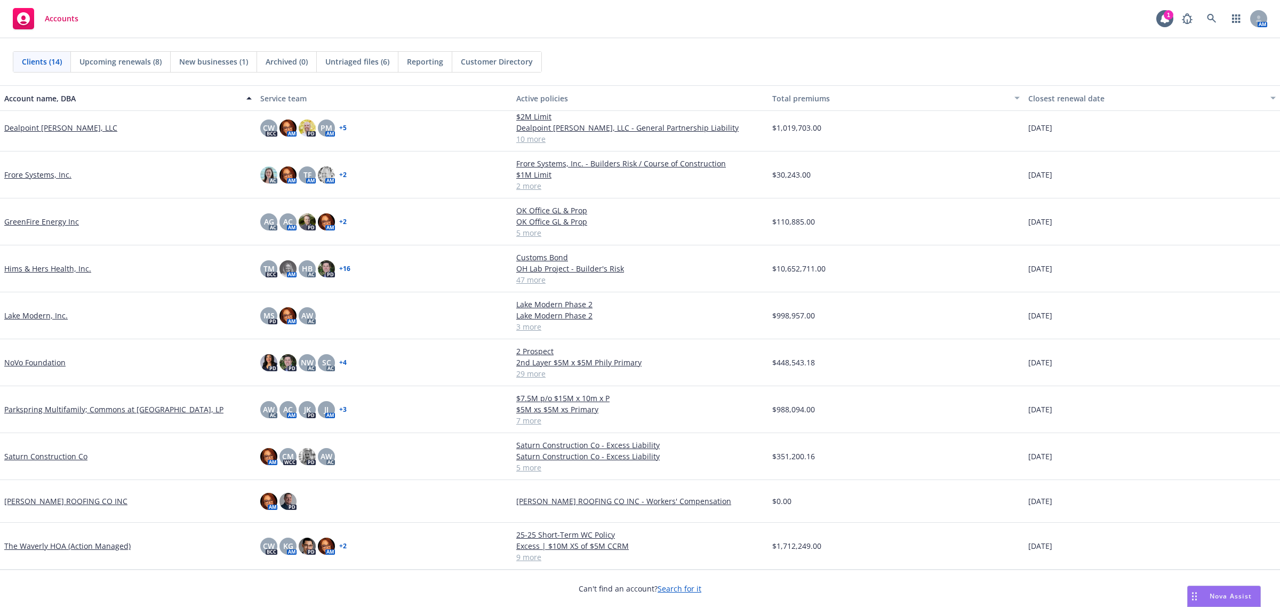
scroll to position [182, 0]
click at [80, 542] on link "The Waverly HOA (Action Managed)" at bounding box center [67, 545] width 126 height 11
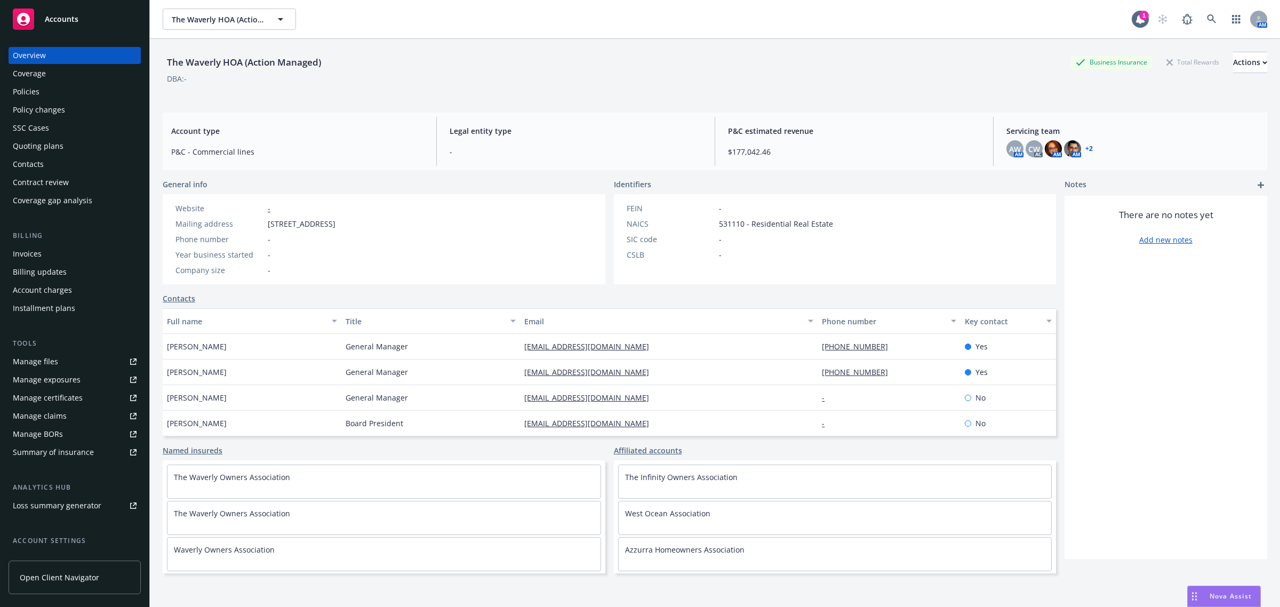
click at [39, 90] on div "Policies" at bounding box center [75, 91] width 124 height 17
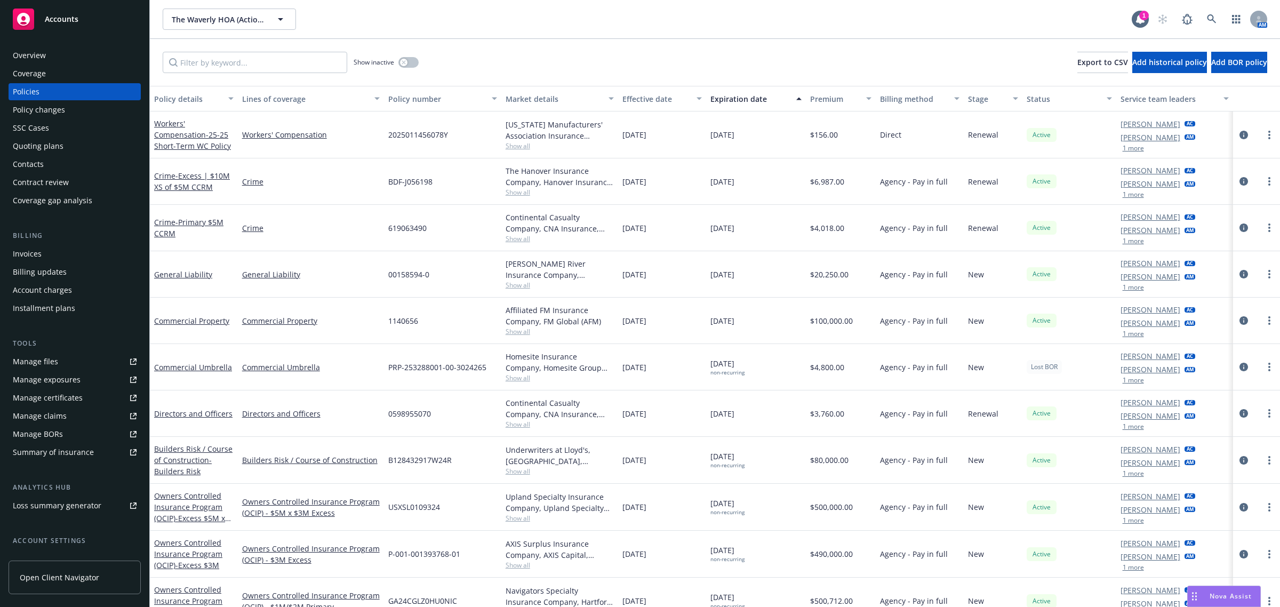
scroll to position [19, 0]
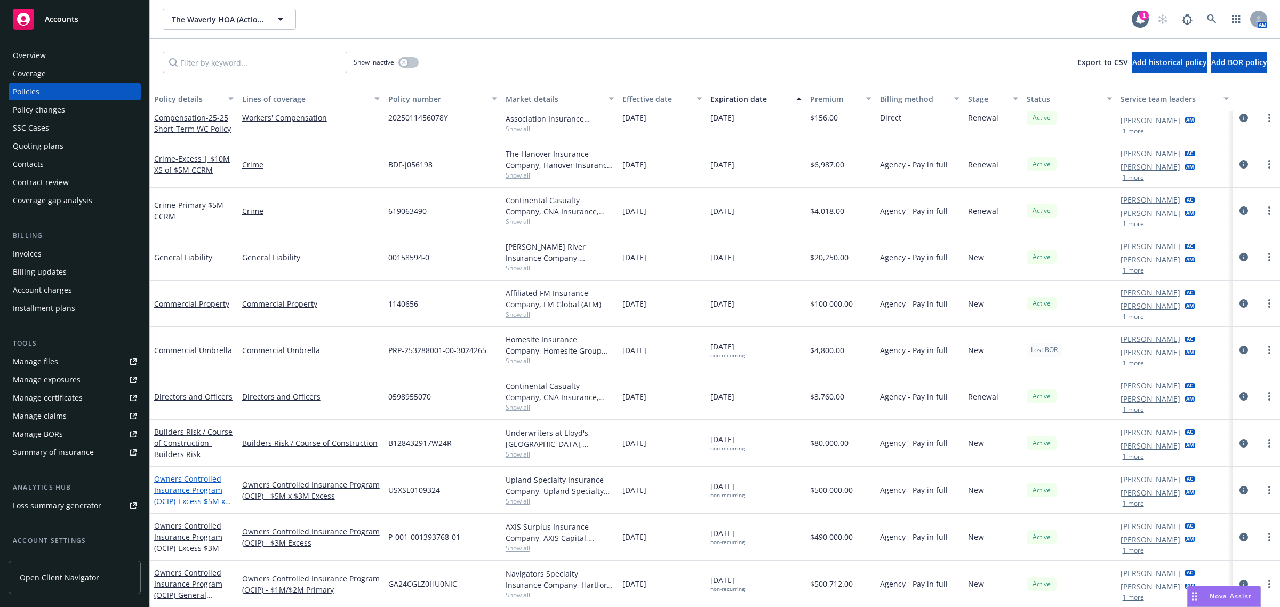
click at [166, 484] on link "Owners Controlled Insurance Program (OCIP) - Excess $5M x $3M" at bounding box center [189, 495] width 71 height 44
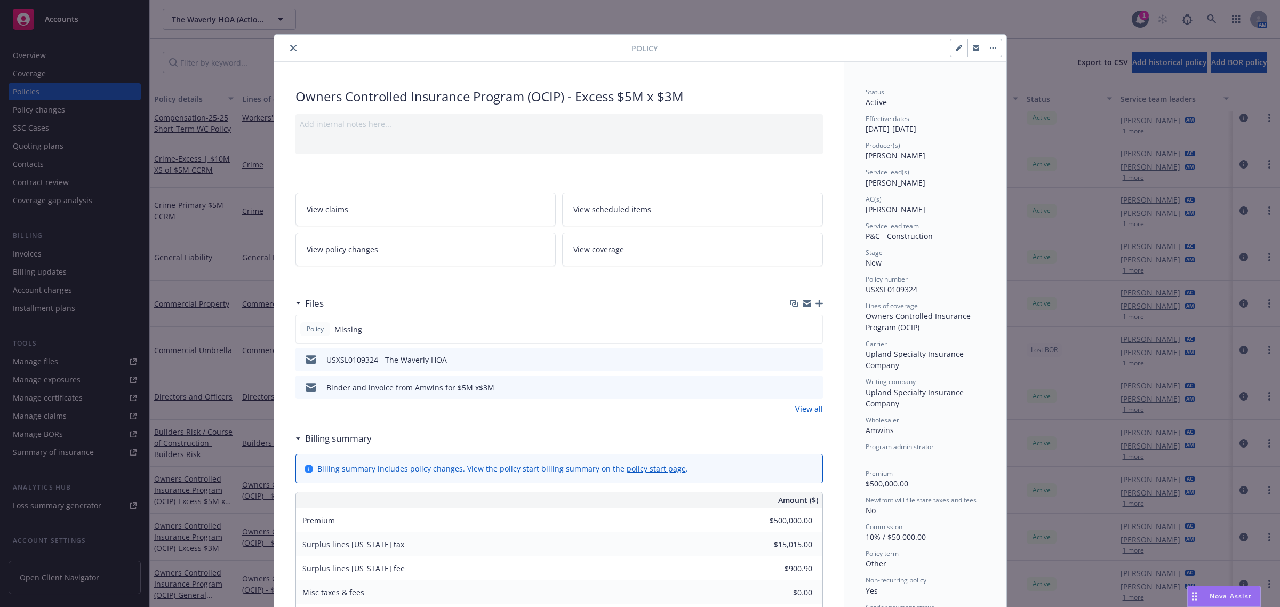
click at [817, 302] on icon "button" at bounding box center [818, 303] width 7 height 7
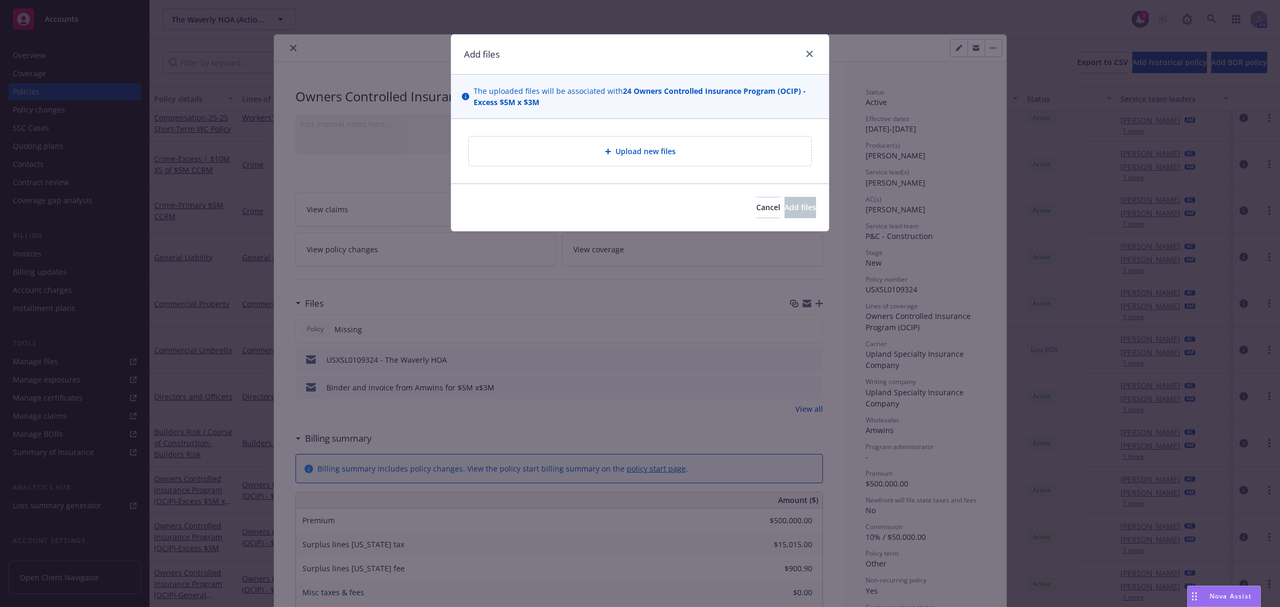
type textarea "x"
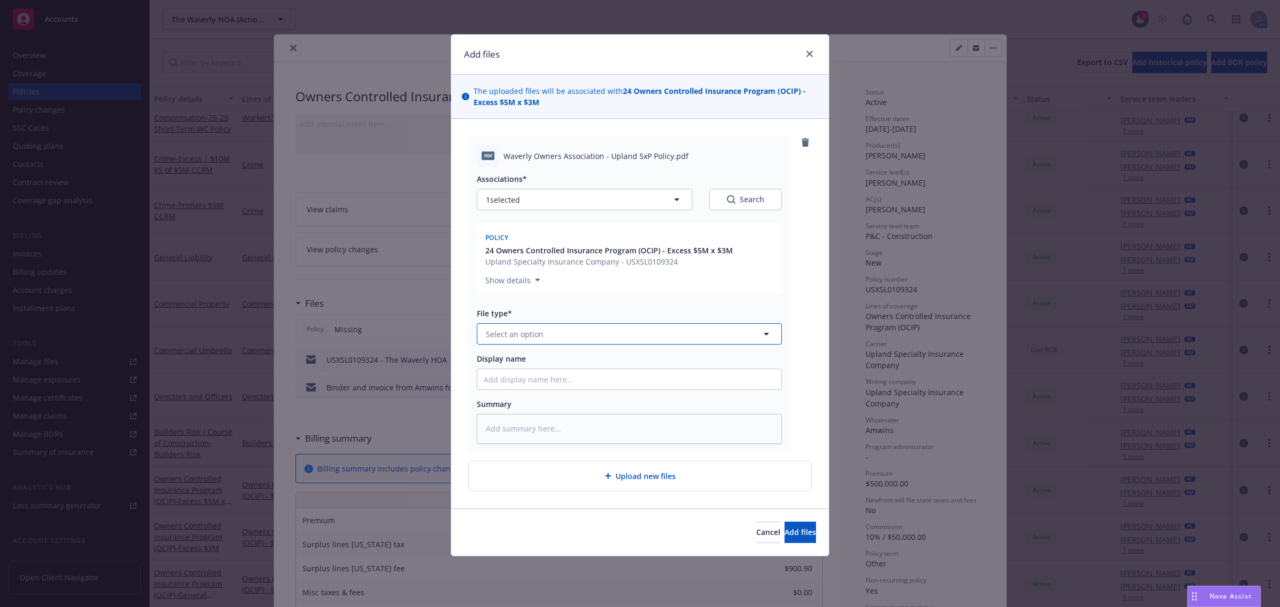
click at [542, 331] on span "Select an option" at bounding box center [515, 333] width 58 height 11
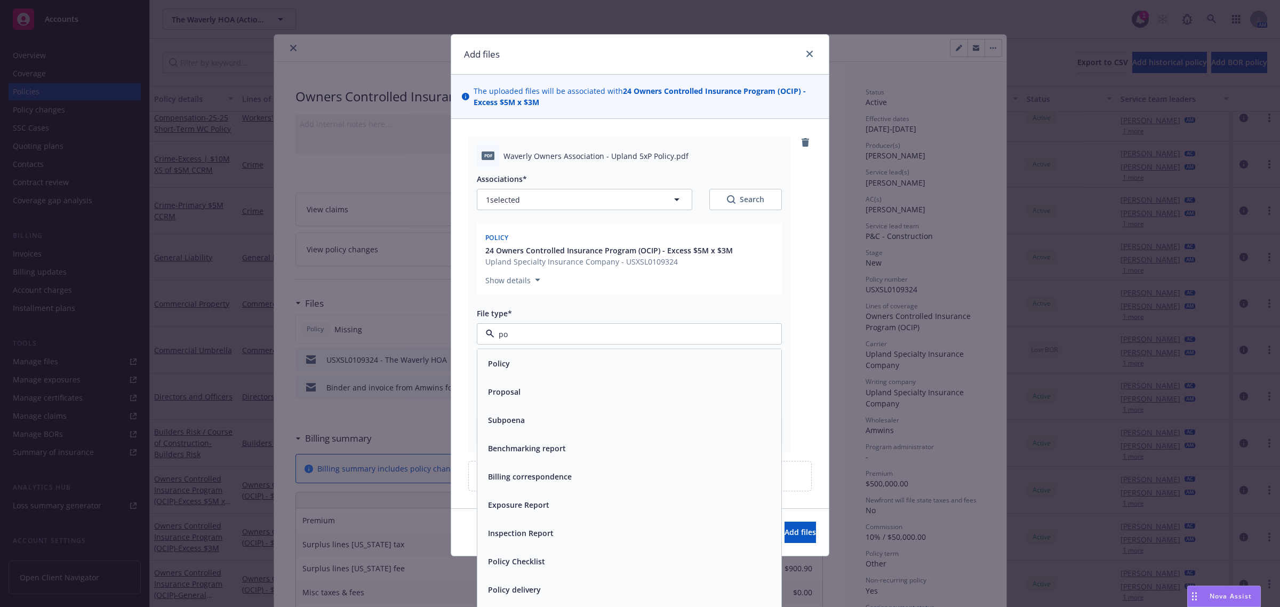
type input "pol"
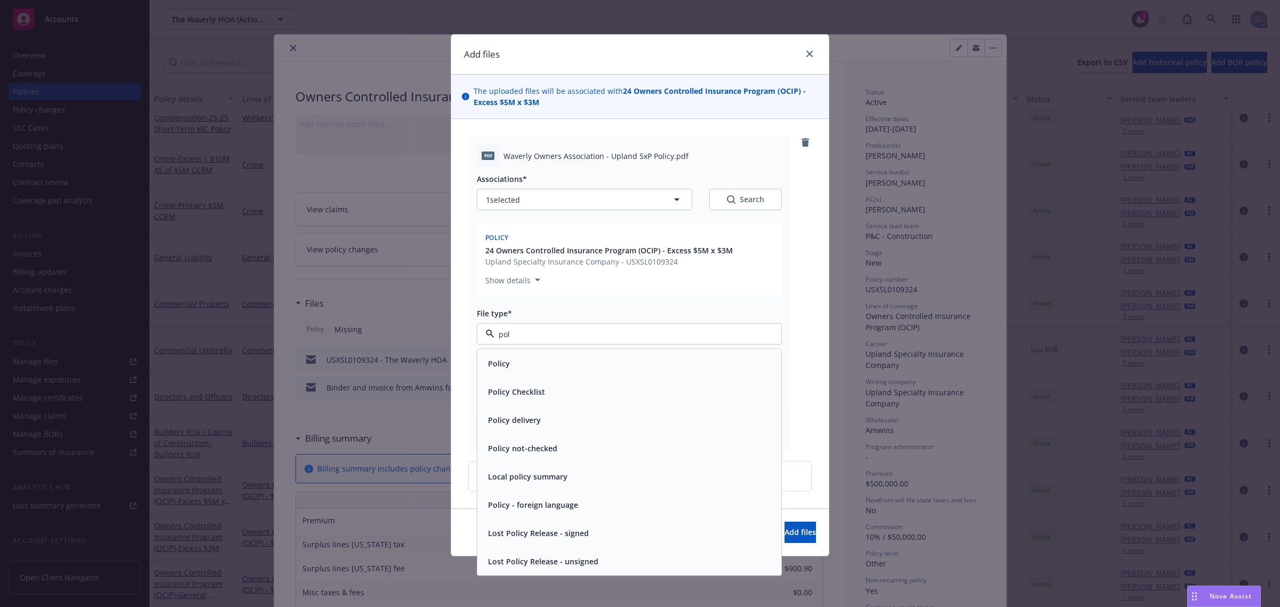
click at [531, 364] on div "Policy" at bounding box center [629, 363] width 291 height 15
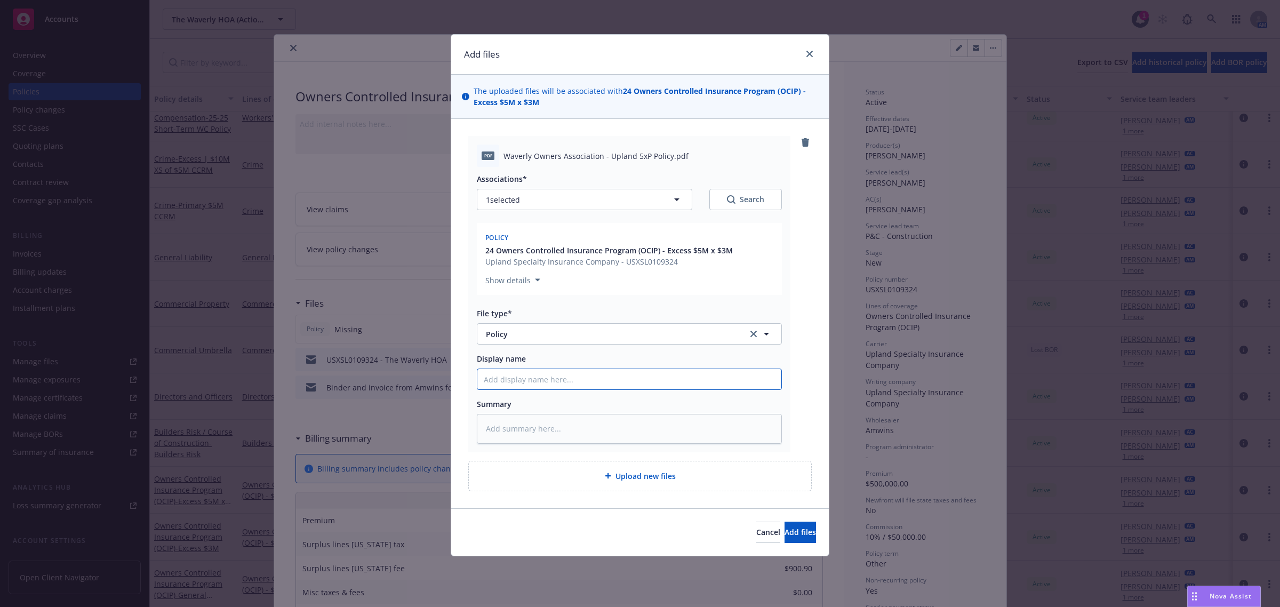
click at [566, 382] on input "Display name" at bounding box center [629, 379] width 304 height 20
type textarea "x"
type input "2"
type textarea "x"
type input "25"
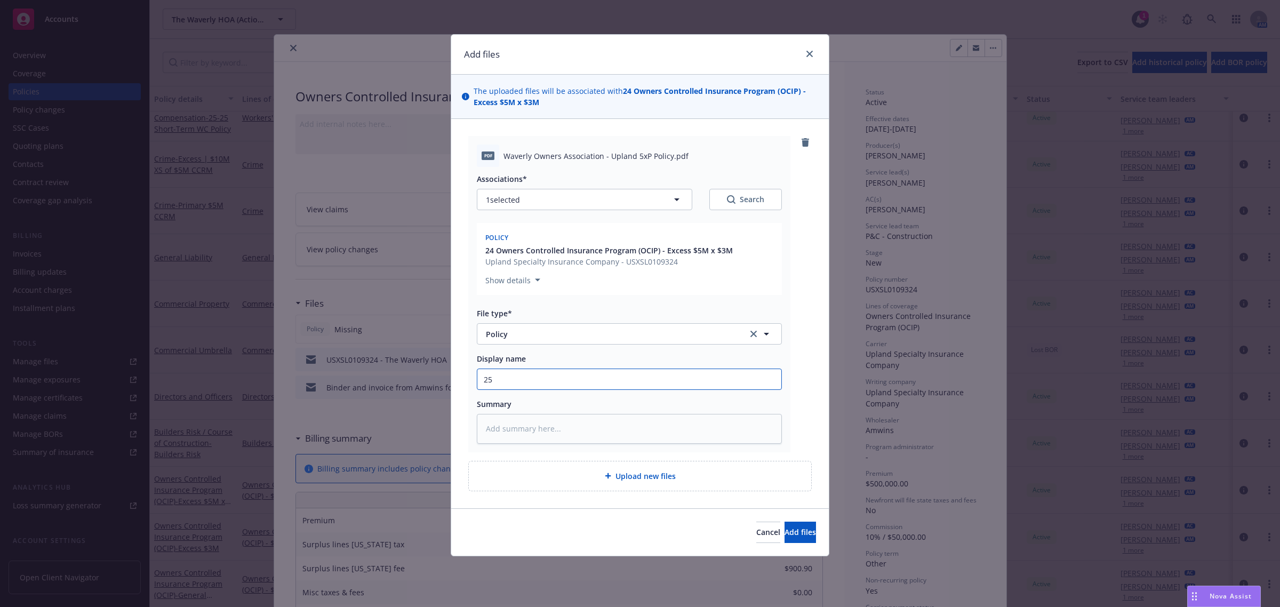
type textarea "x"
type input "25-"
click at [508, 380] on input "25-" at bounding box center [629, 379] width 304 height 20
type textarea "x"
type input "25"
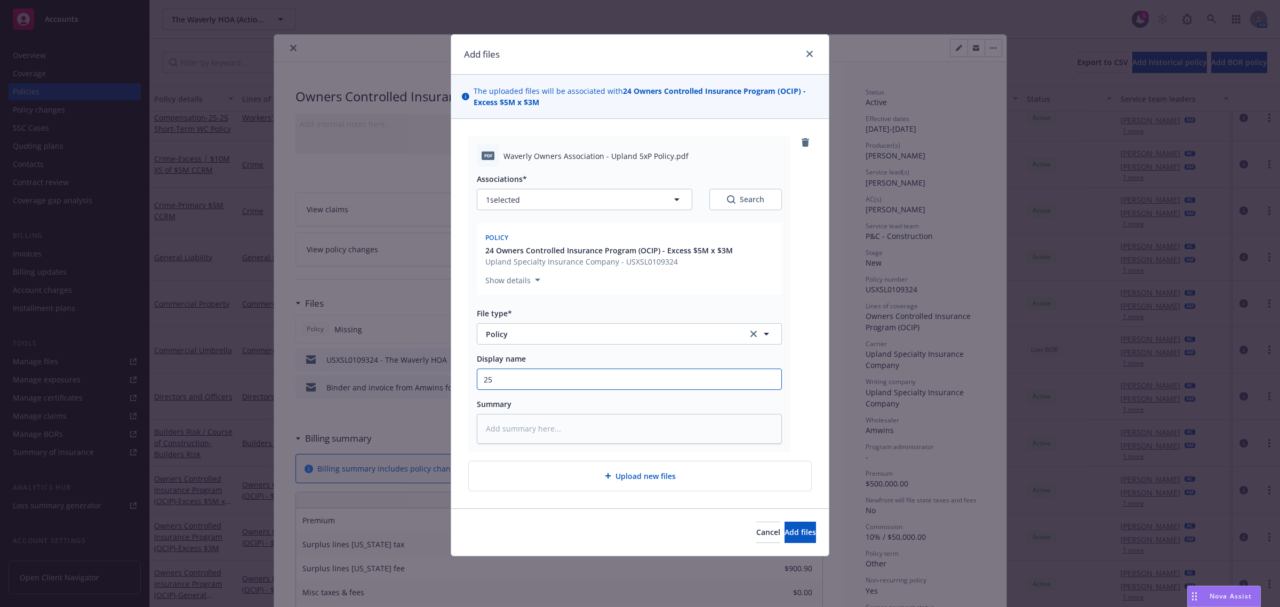
type textarea "x"
type input "2"
type textarea "x"
type input "24"
type textarea "x"
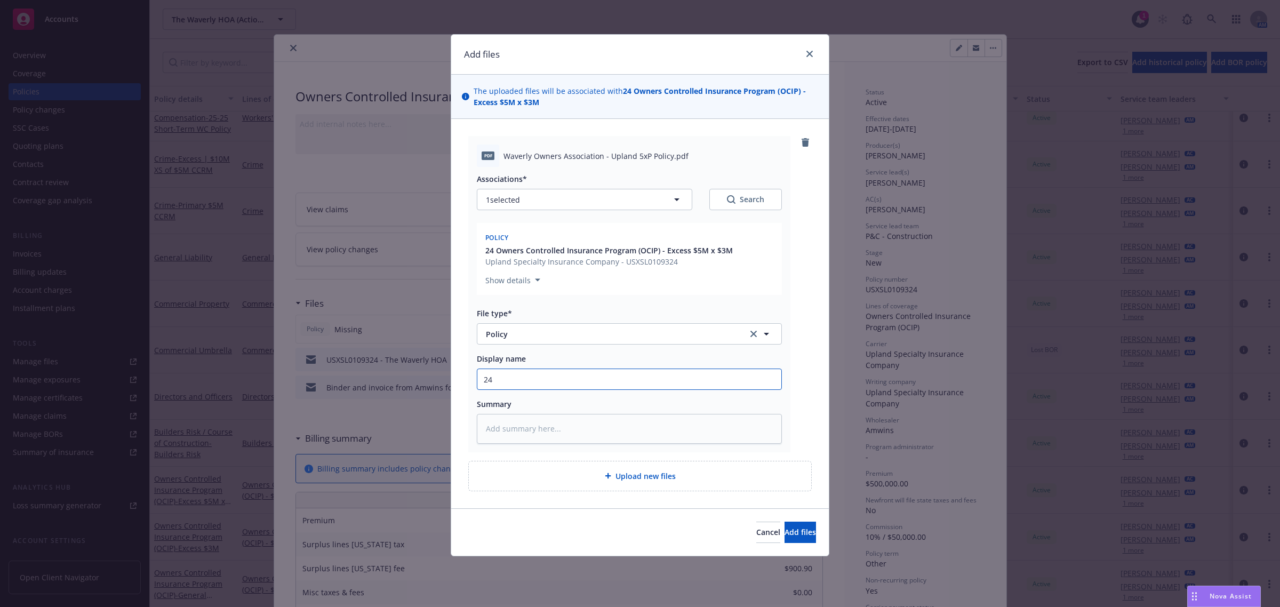
type input "24-"
type textarea "x"
type input "24-2"
type textarea "x"
type input "24-26"
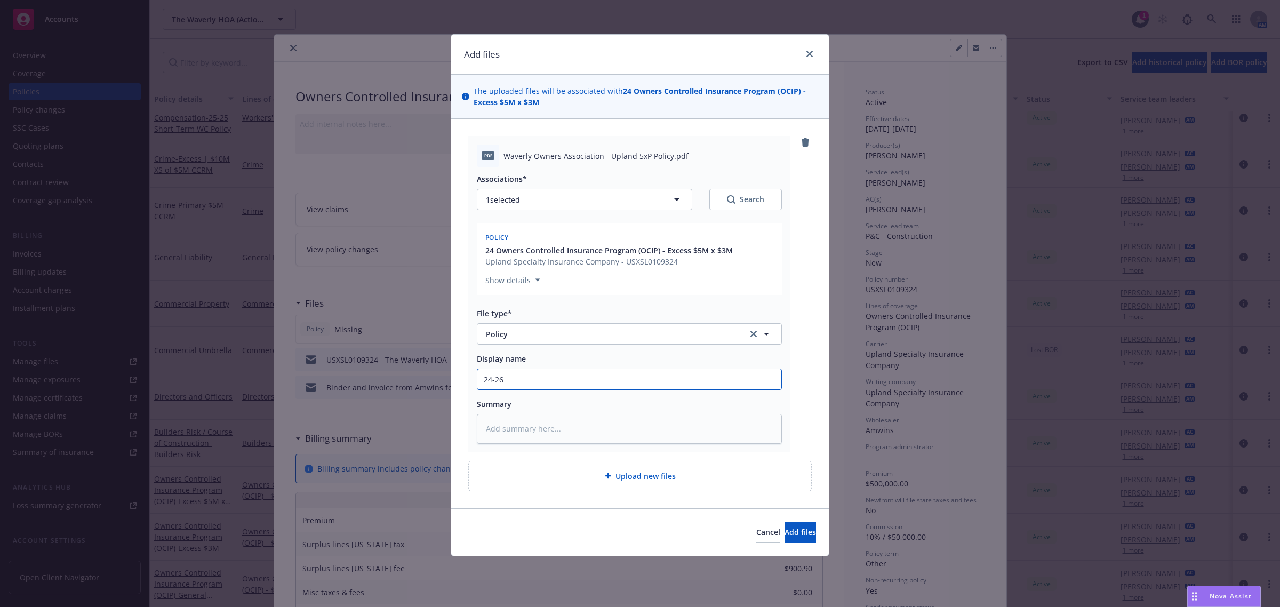
type textarea "x"
type input "24-26"
type textarea "x"
type input "24-26 OI"
type textarea "x"
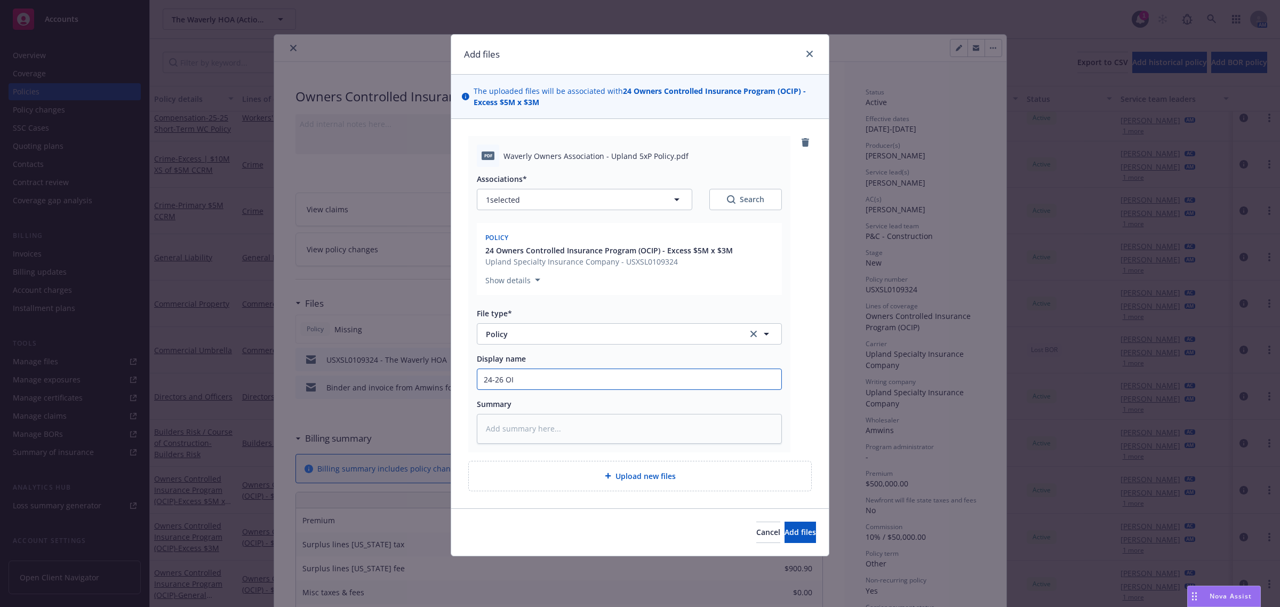
type input "24-26 OIC"
type textarea "x"
type input "24-26 OICP"
type textarea "x"
type input "24-26 OICP"
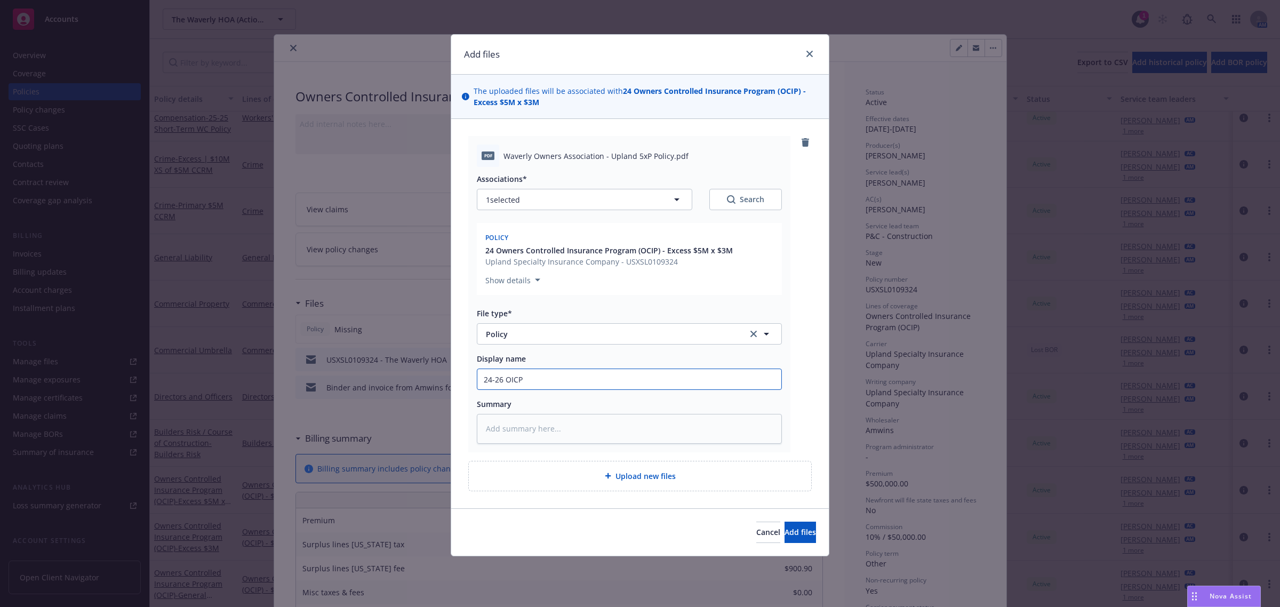
type textarea "x"
type input "24-26 OICP P"
type textarea "x"
type input "24-26 OICP Po"
type textarea "x"
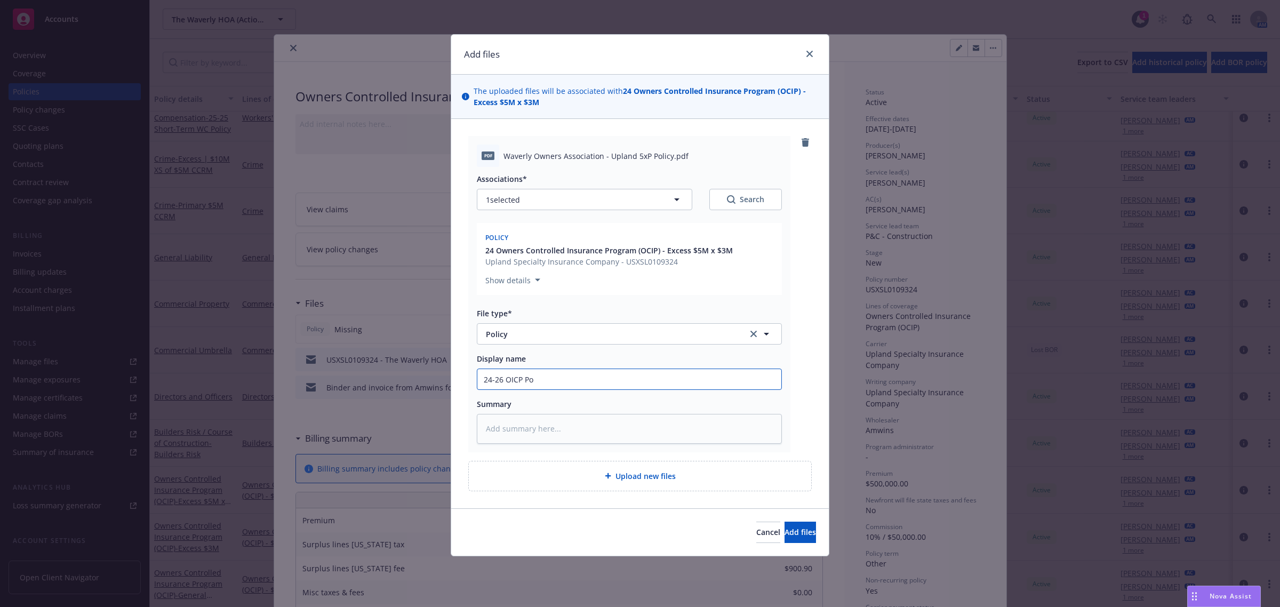
type input "24-26 OICP Pol"
type textarea "x"
type input "24-26 OICP Poli"
type textarea "x"
type input "24-26 OICP Policy"
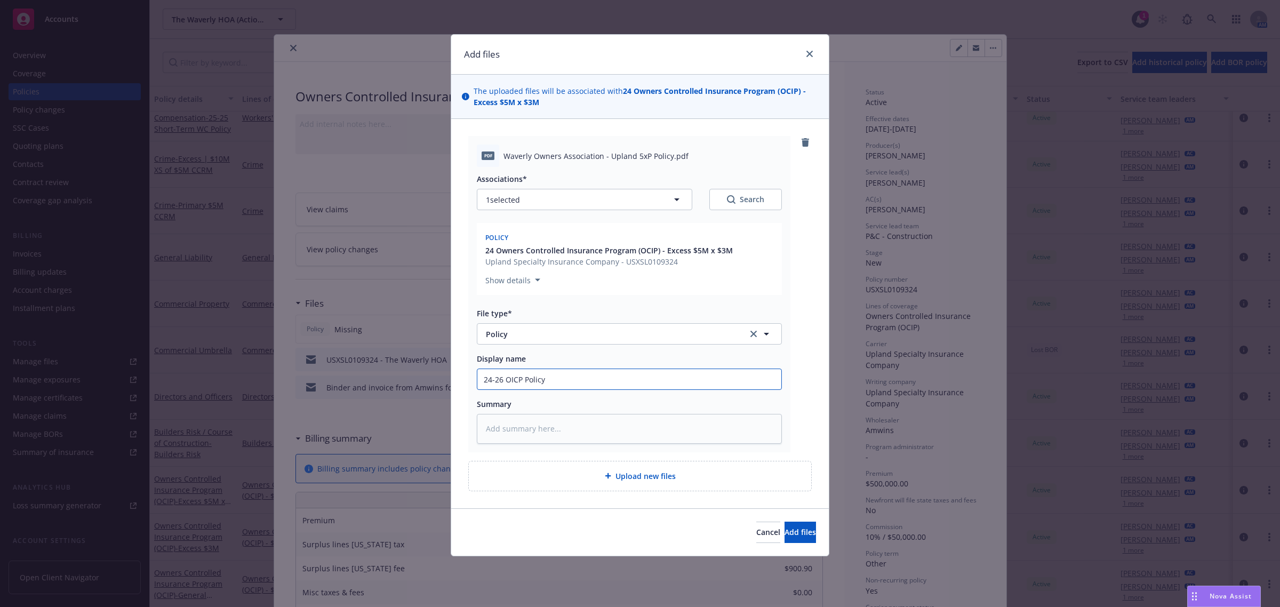
type textarea "x"
type input "24-26 OICP Policy"
click at [790, 528] on span "Add files" at bounding box center [799, 532] width 31 height 10
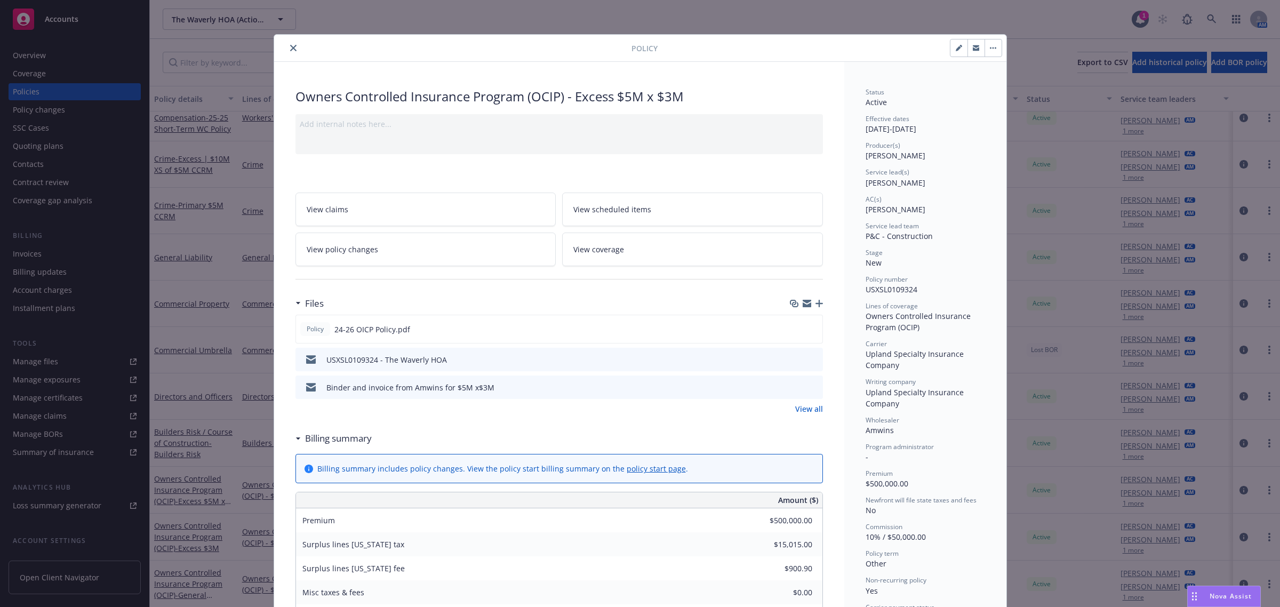
click at [815, 302] on icon "button" at bounding box center [818, 303] width 7 height 7
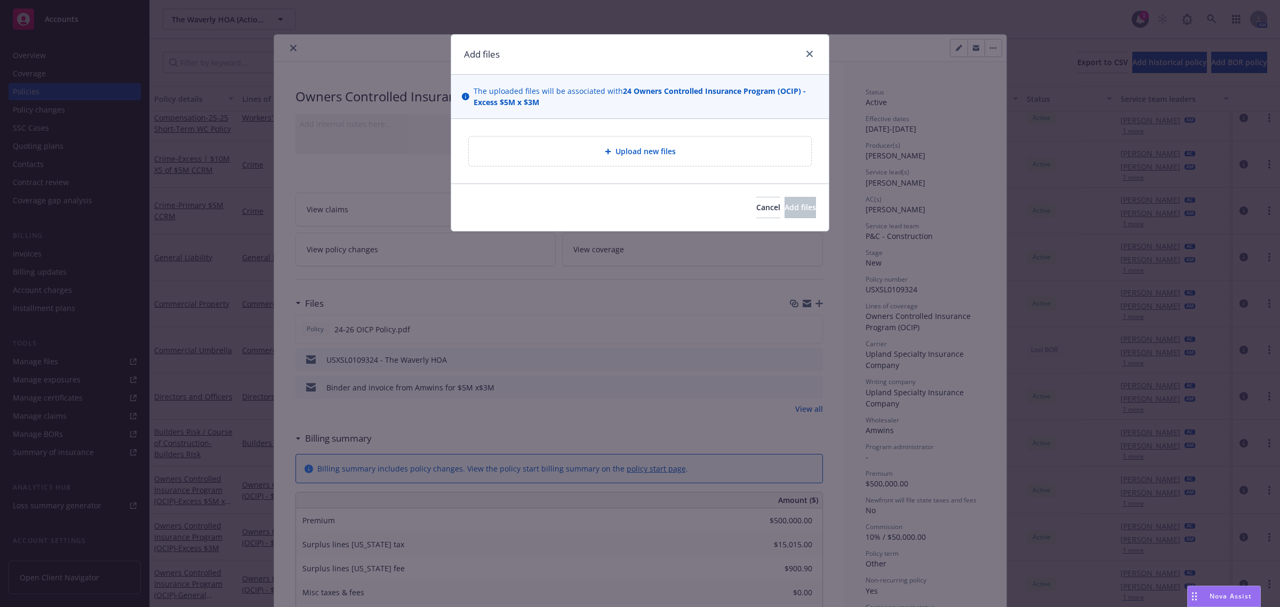
click at [688, 152] on div "Upload new files" at bounding box center [639, 151] width 325 height 12
type textarea "x"
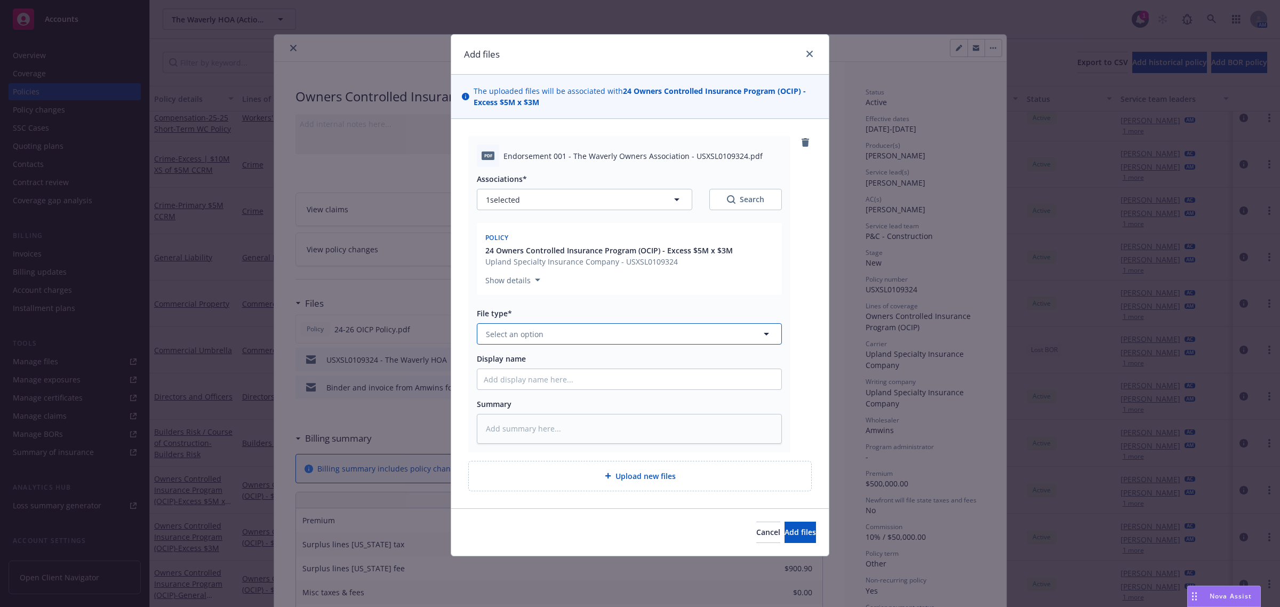
click at [540, 335] on span "Select an option" at bounding box center [515, 333] width 58 height 11
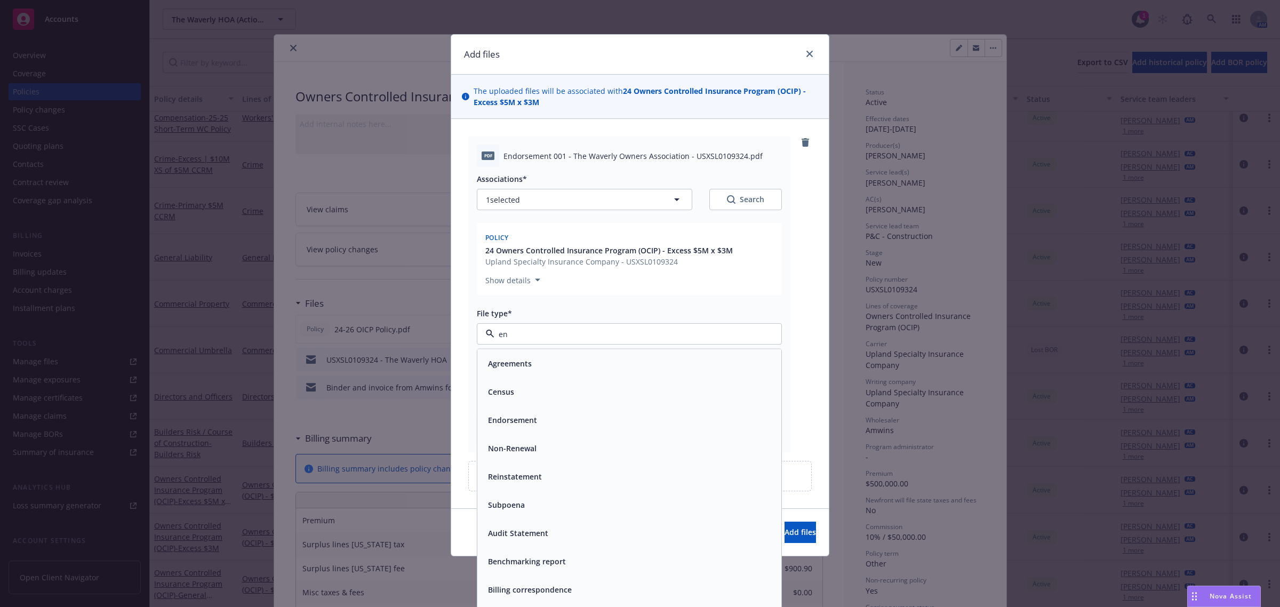
type input "end"
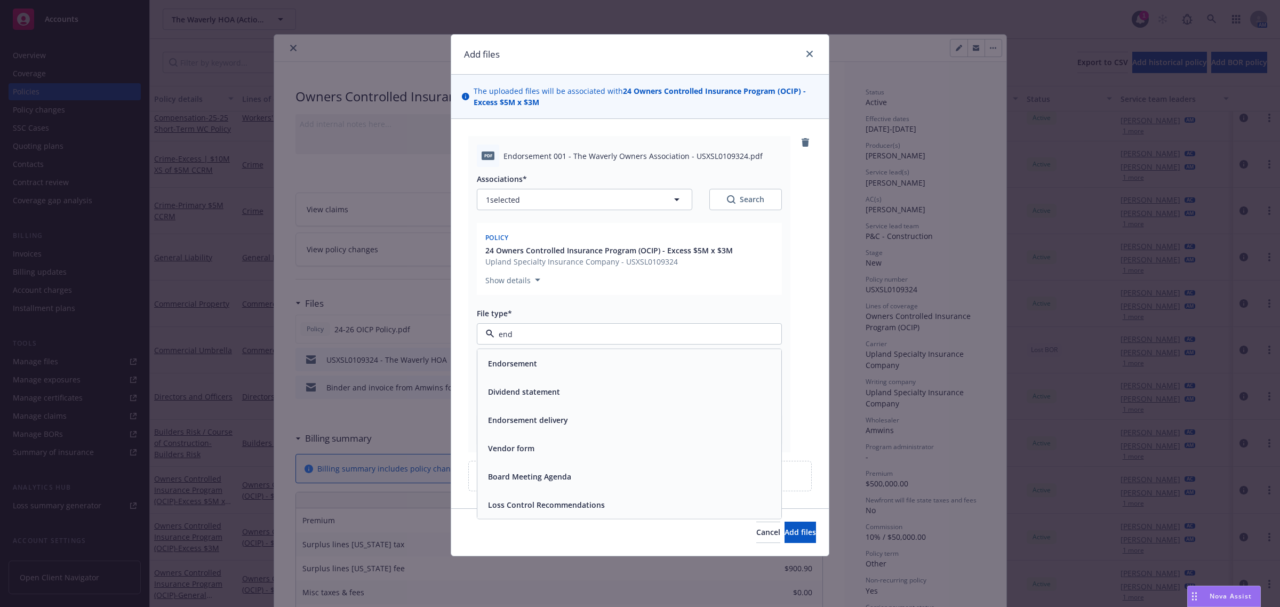
click at [550, 360] on div "Endorsement" at bounding box center [629, 363] width 291 height 15
click at [546, 381] on input "Display name" at bounding box center [629, 379] width 304 height 20
type textarea "x"
type input "E"
type textarea "x"
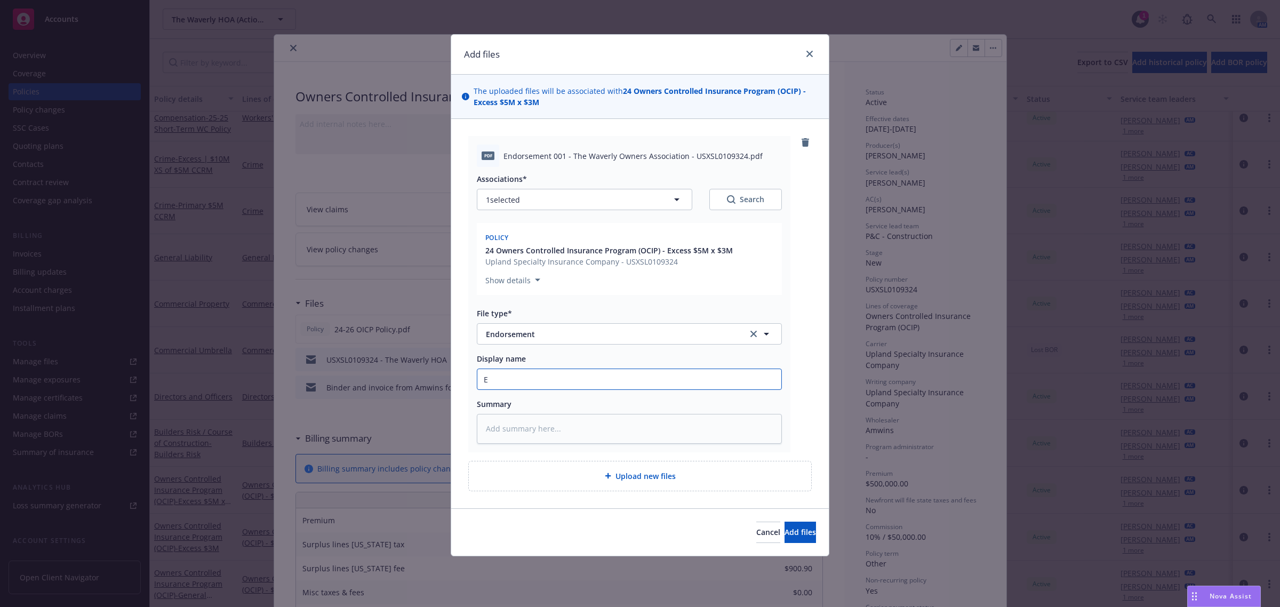
type input "En"
type textarea "x"
type input "End"
type textarea "x"
type input "Endt"
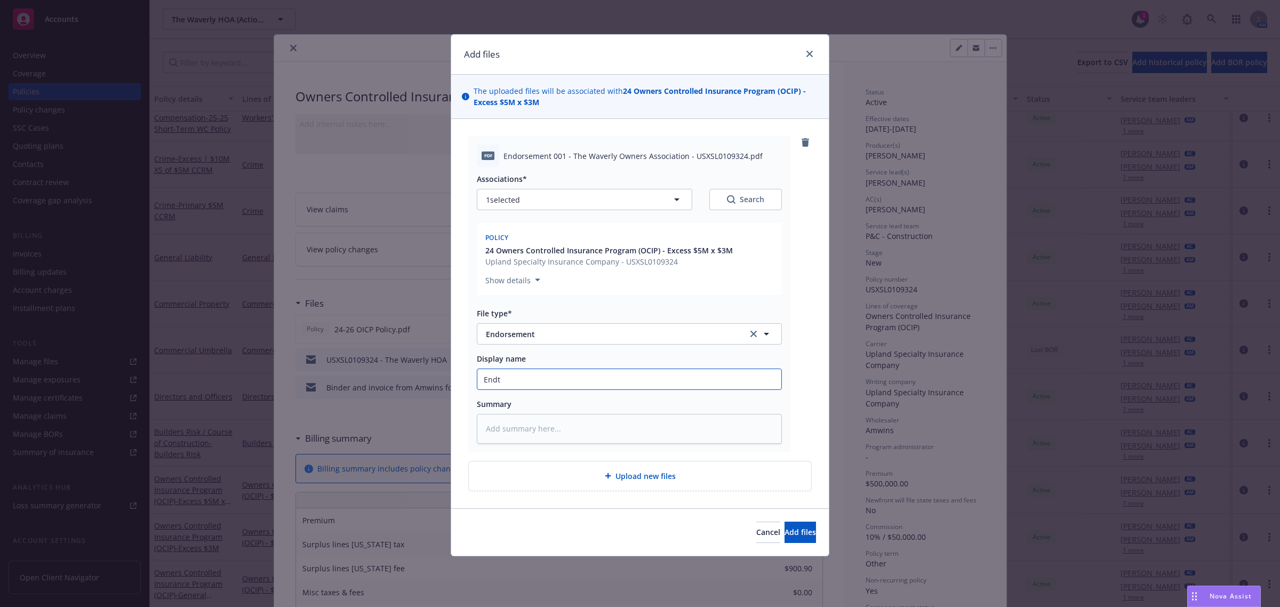
type textarea "x"
type input "Endt"
type textarea "x"
type input "Endt re"
type textarea "x"
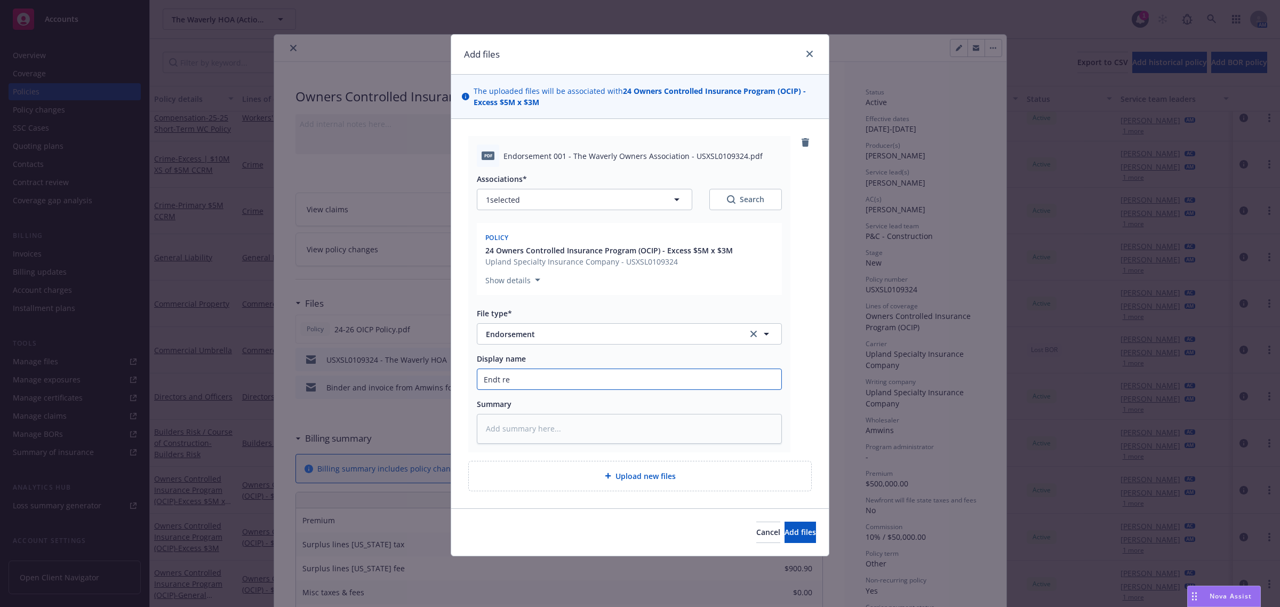
type input "Endt rem"
type textarea "x"
type input "Endt remv"
type textarea "x"
type input "Endt remi"
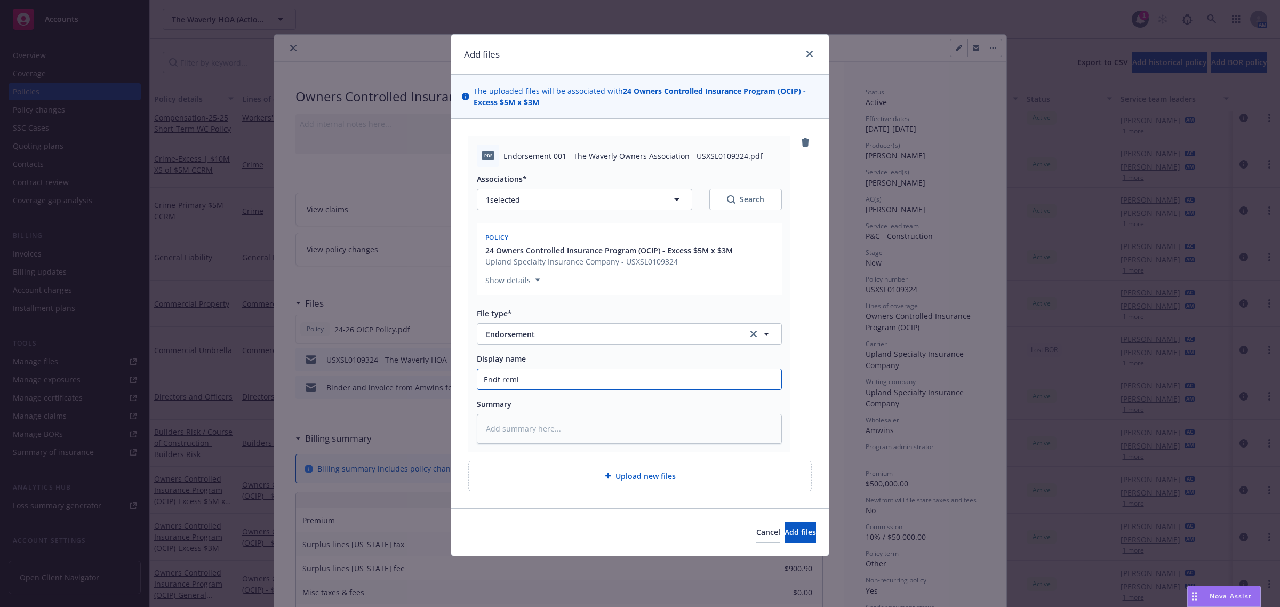
type textarea "x"
type input "Endt remio"
type textarea "x"
type input "Endt remi"
type textarea "x"
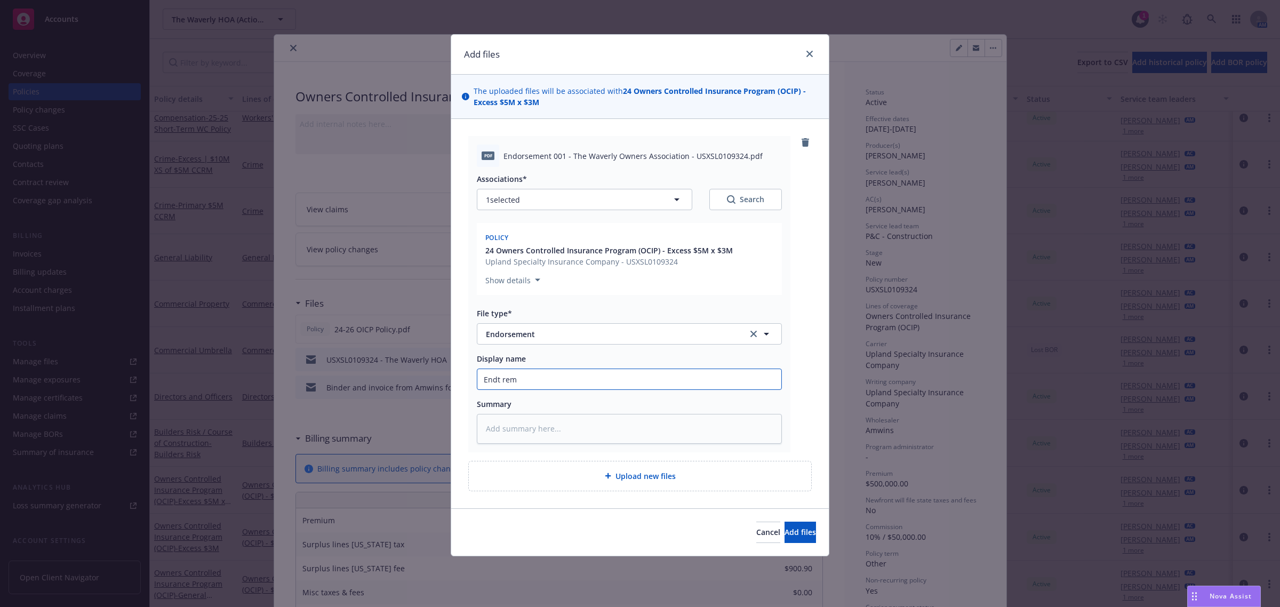
type input "Endt remv"
type textarea "x"
type input "Endt rem"
type textarea "x"
type input "Endt remo"
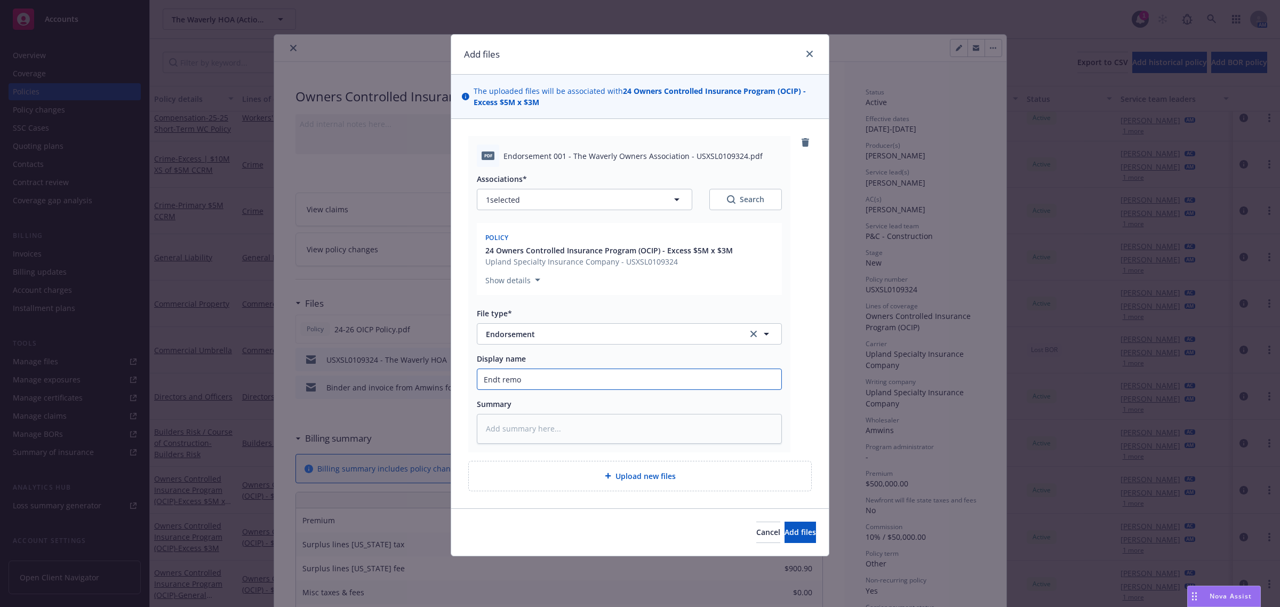
type textarea "x"
type input "Endt remov"
type textarea "x"
type input "Endt removi"
type textarea "x"
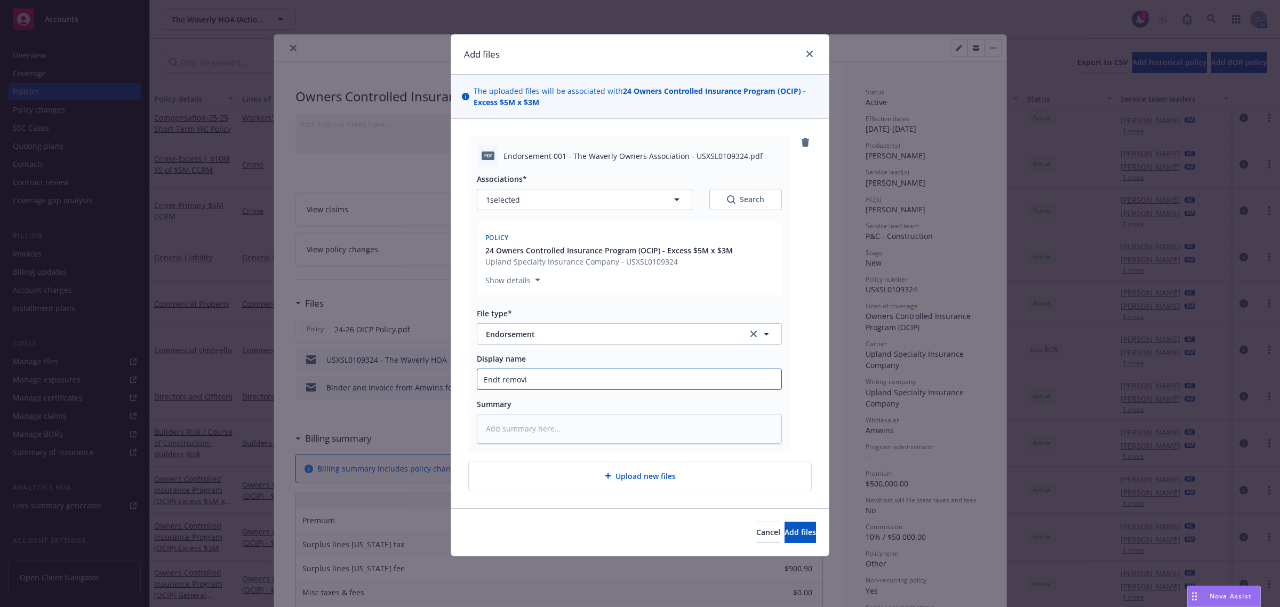
type input "Endt removin"
type textarea "x"
type input "Endt removing"
type textarea "x"
type input "Endt removing"
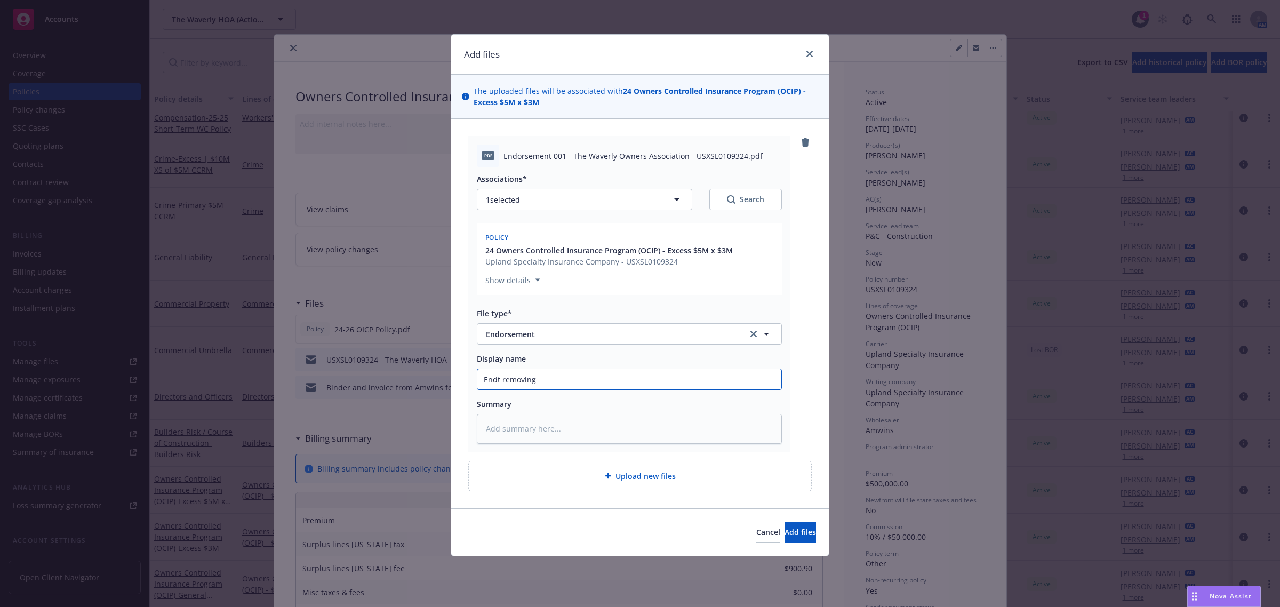
type textarea "x"
type input "Endt removing C"
type textarea "x"
type input "Endt removing Cr"
type textarea "x"
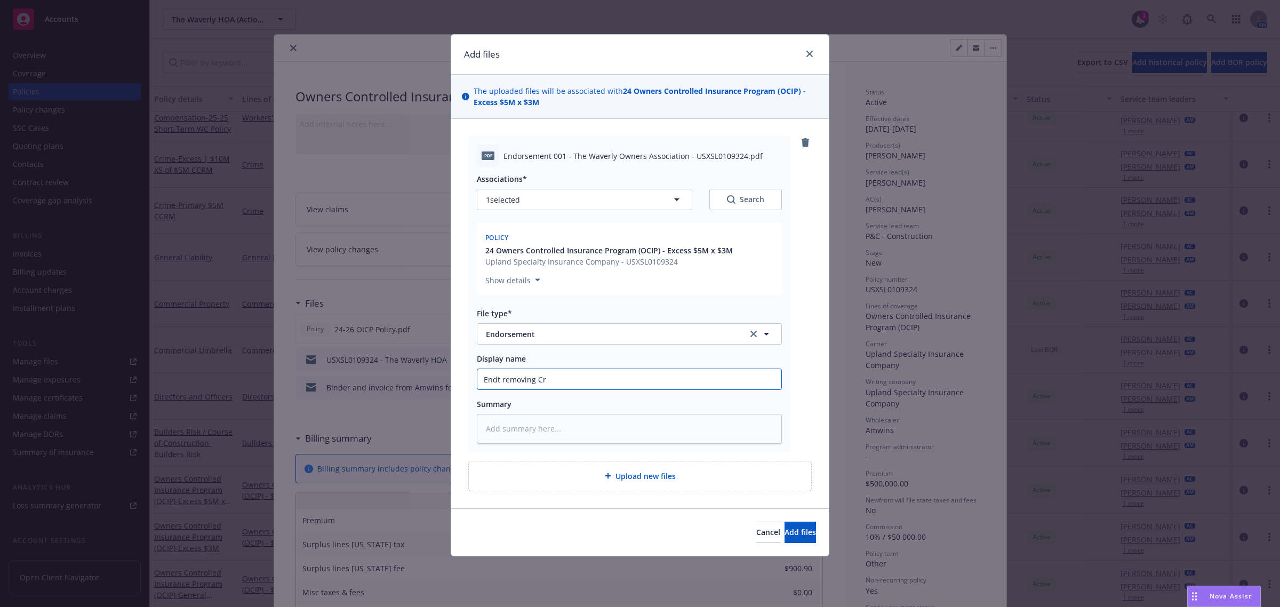
type input "Endt removing Cro"
type textarea "x"
type input "Endt removing Cros"
type textarea "x"
type input "Endt removing Cross"
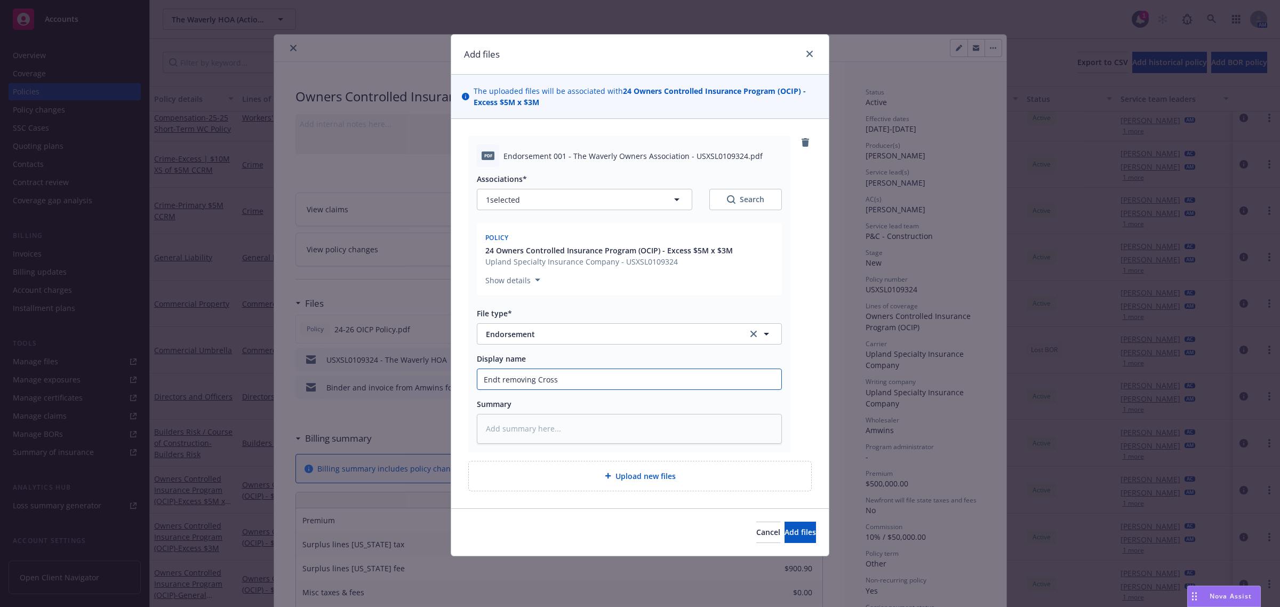
type textarea "x"
type input "Endt removing Cross"
type textarea "x"
type input "Endt removing Cross S"
type textarea "x"
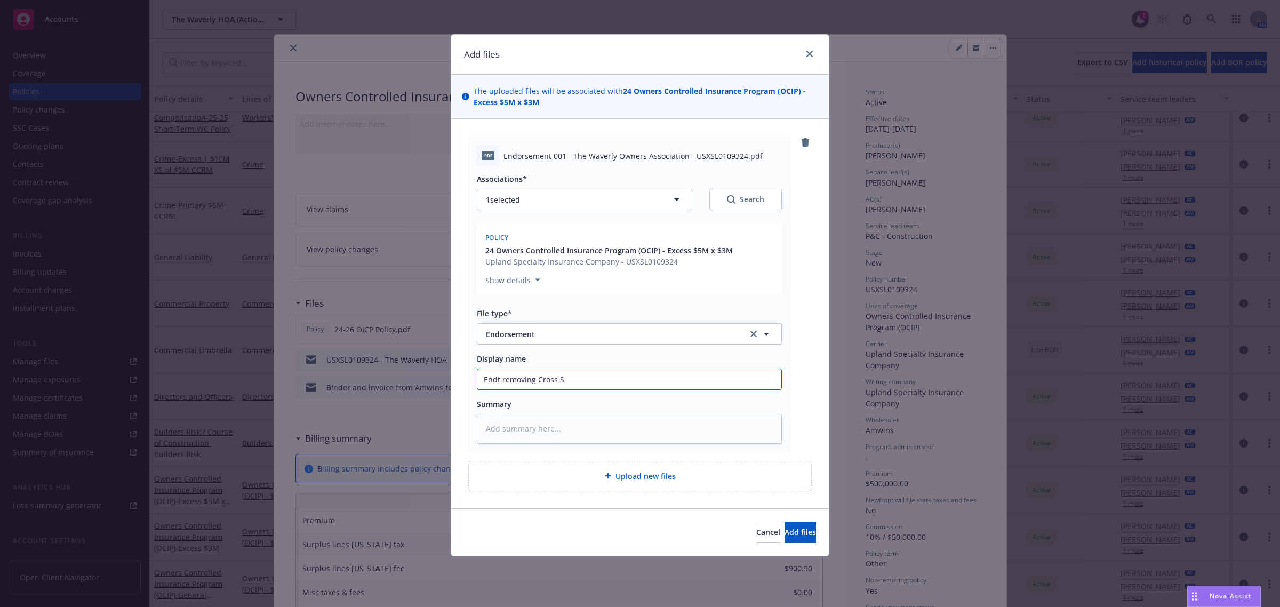
type input "Endt removing Cross Su"
type textarea "x"
type input "Endt removing Cross Suit"
type textarea "x"
click at [499, 379] on input "Endt removing Cross Suits Exclusion" at bounding box center [629, 379] width 304 height 20
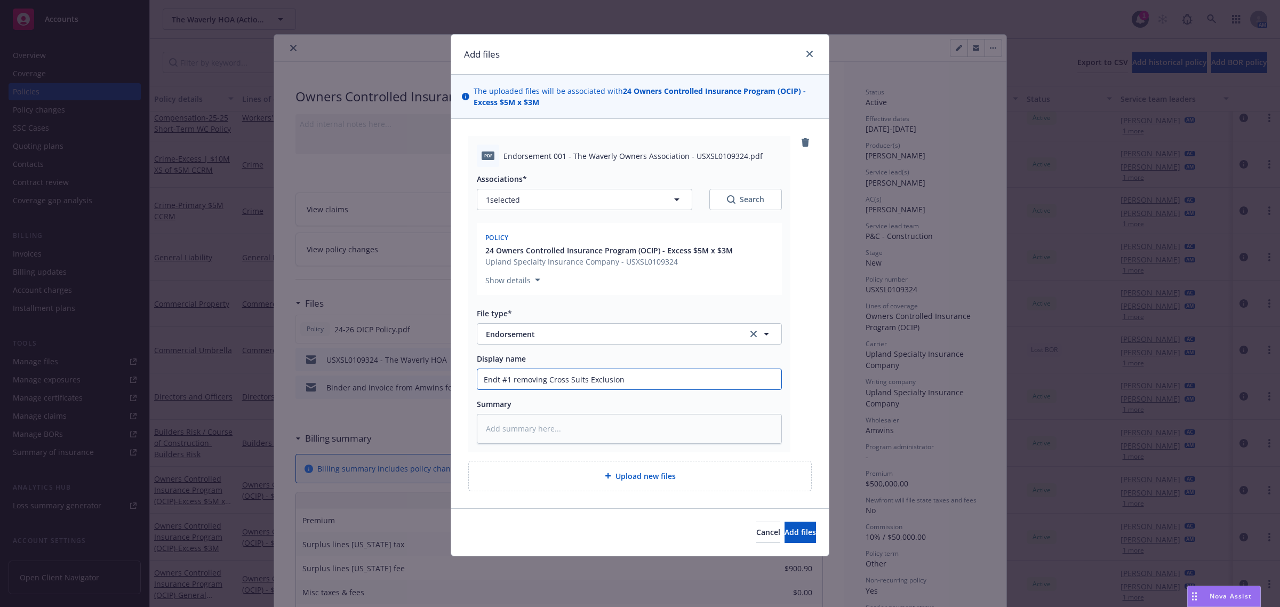
click at [671, 380] on input "Endt #1 removing Cross Suits Exclusion" at bounding box center [629, 379] width 304 height 20
click at [789, 534] on span "Add files" at bounding box center [799, 532] width 31 height 10
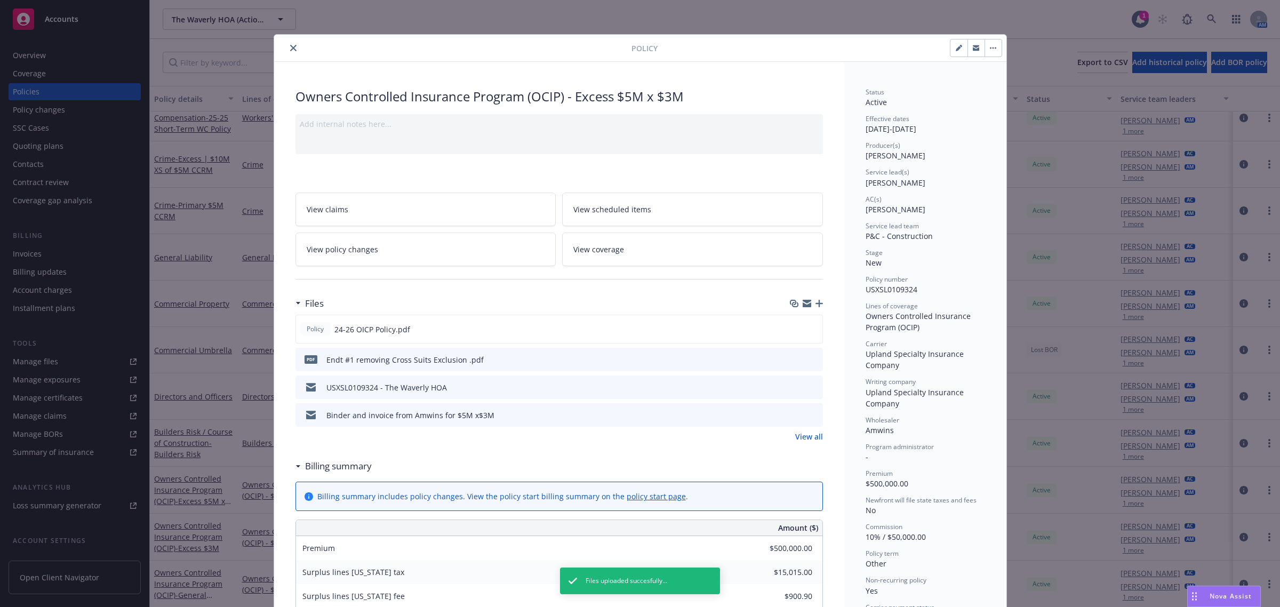
click at [287, 43] on button "close" at bounding box center [293, 48] width 13 height 13
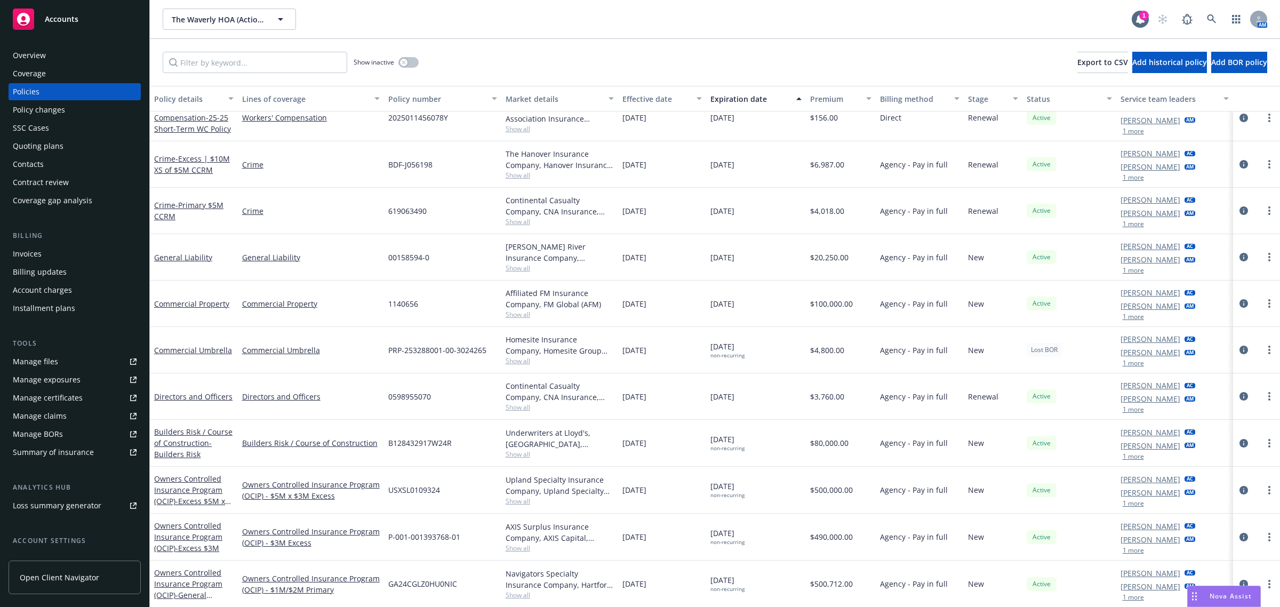
click at [52, 28] on div "Accounts" at bounding box center [75, 19] width 124 height 21
